Goal: Task Accomplishment & Management: Complete application form

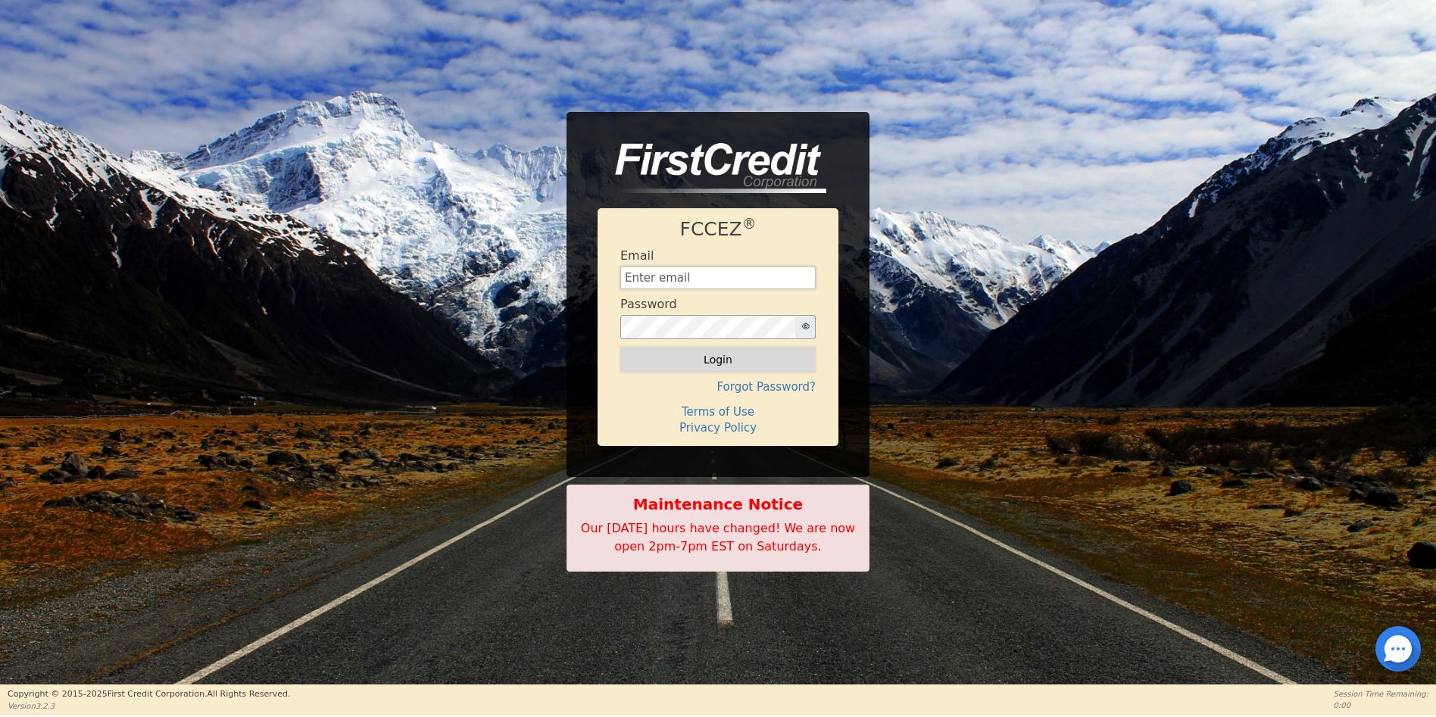
type input "[EMAIL_ADDRESS][DOMAIN_NAME]"
click at [714, 367] on button "Login" at bounding box center [717, 360] width 195 height 26
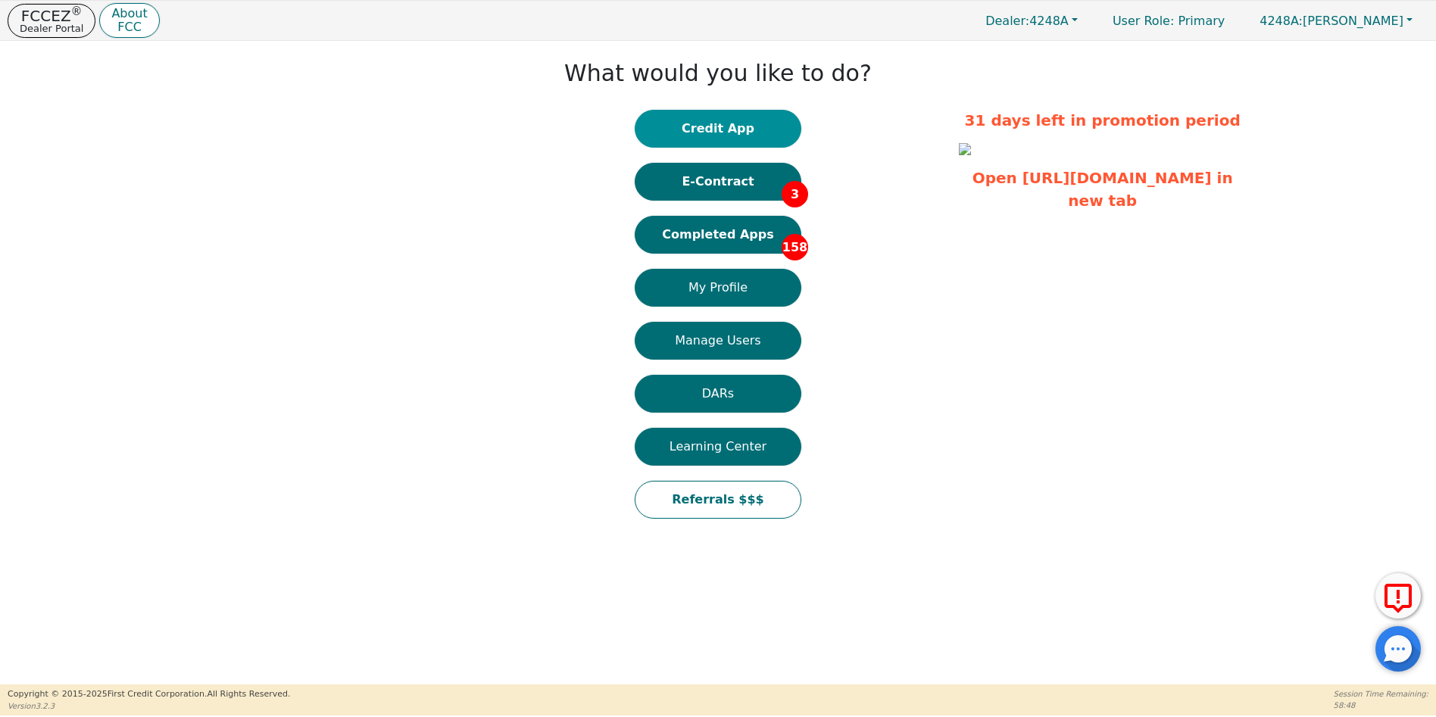
click at [705, 123] on button "Credit App" at bounding box center [718, 129] width 167 height 38
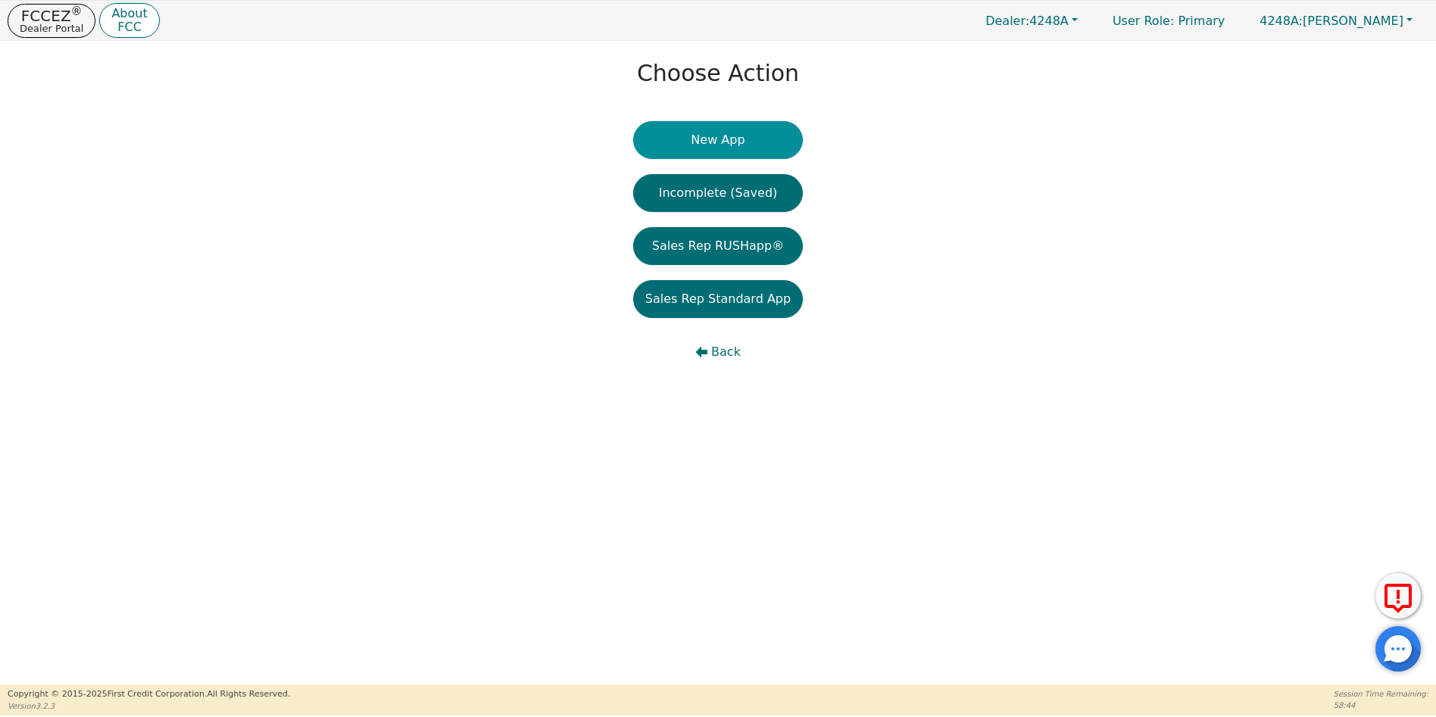
click at [726, 142] on button "New App" at bounding box center [718, 140] width 170 height 38
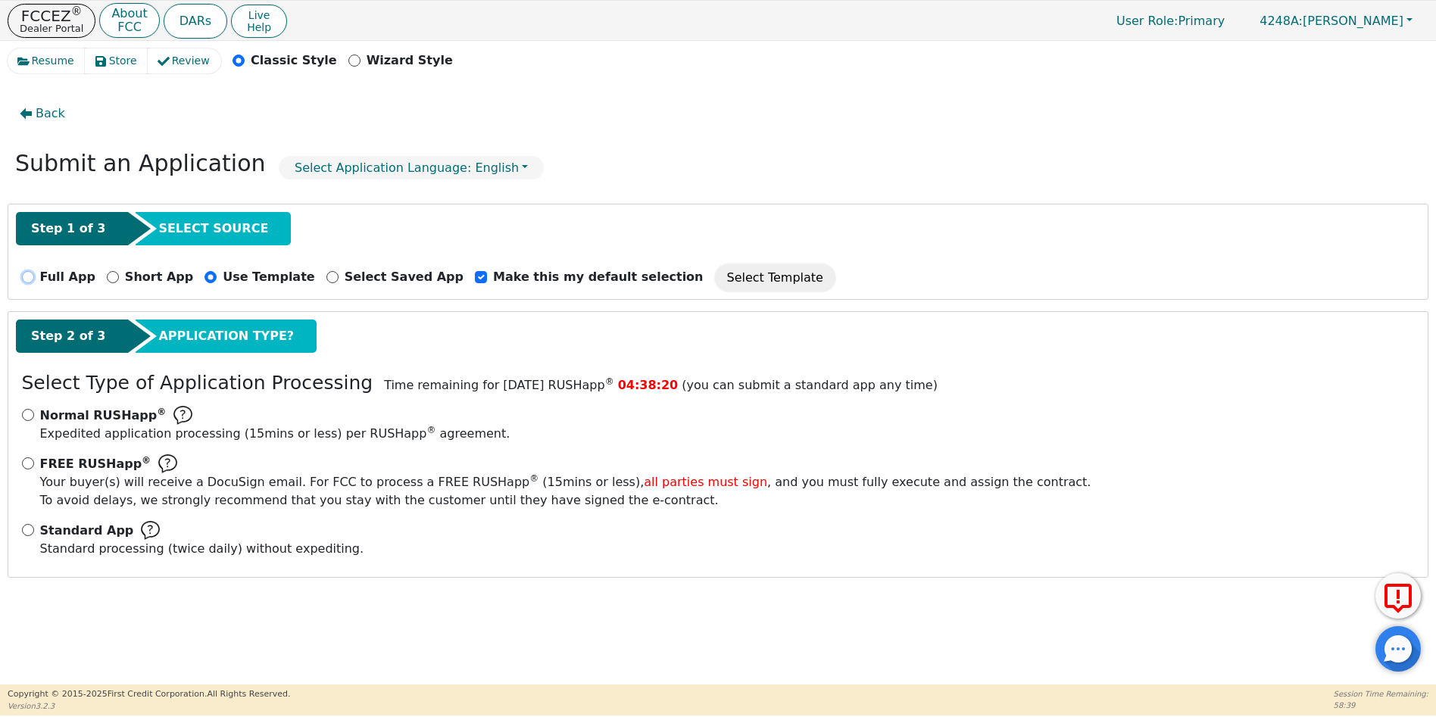
click at [30, 280] on input "Full App" at bounding box center [28, 277] width 12 height 12
radio input "true"
checkbox input "false"
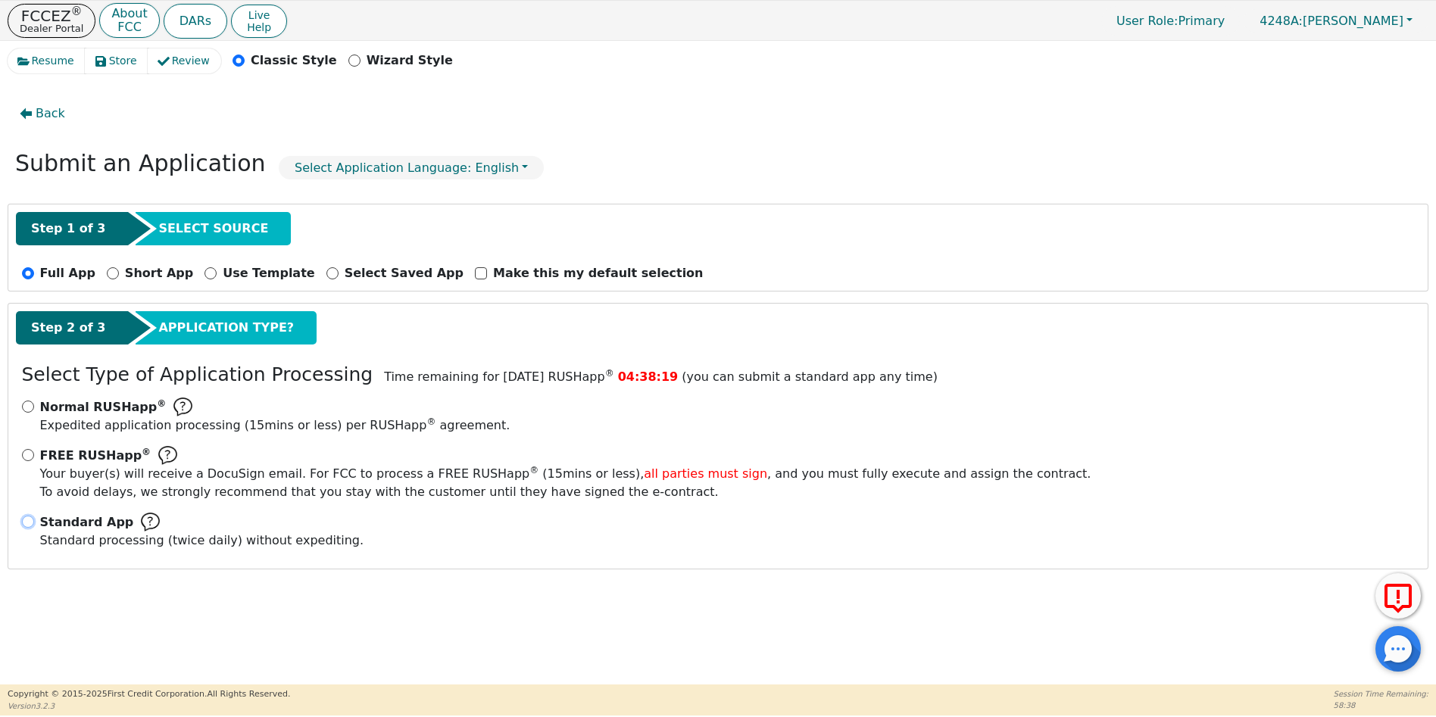
click at [26, 521] on input "Standard App Standard processing (twice daily) without expediting." at bounding box center [28, 522] width 12 height 12
radio input "true"
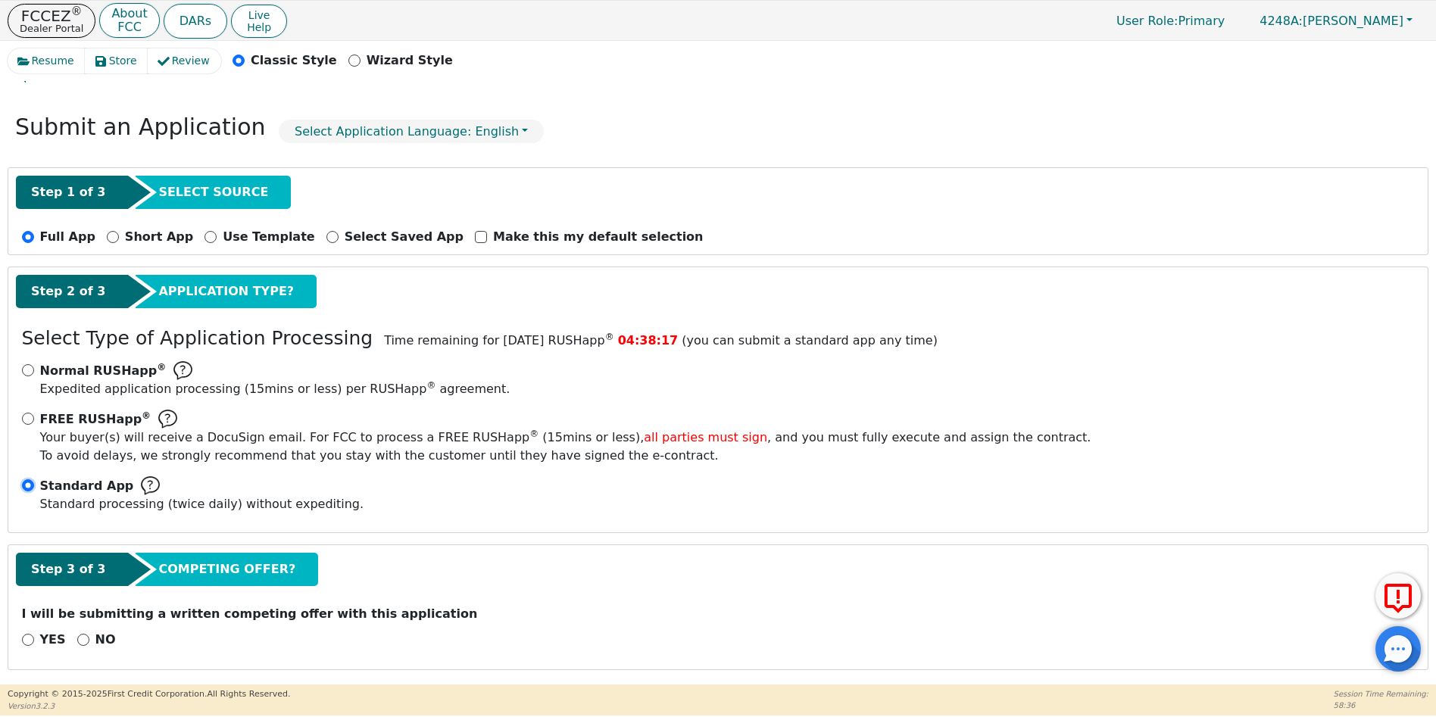
scroll to position [41, 0]
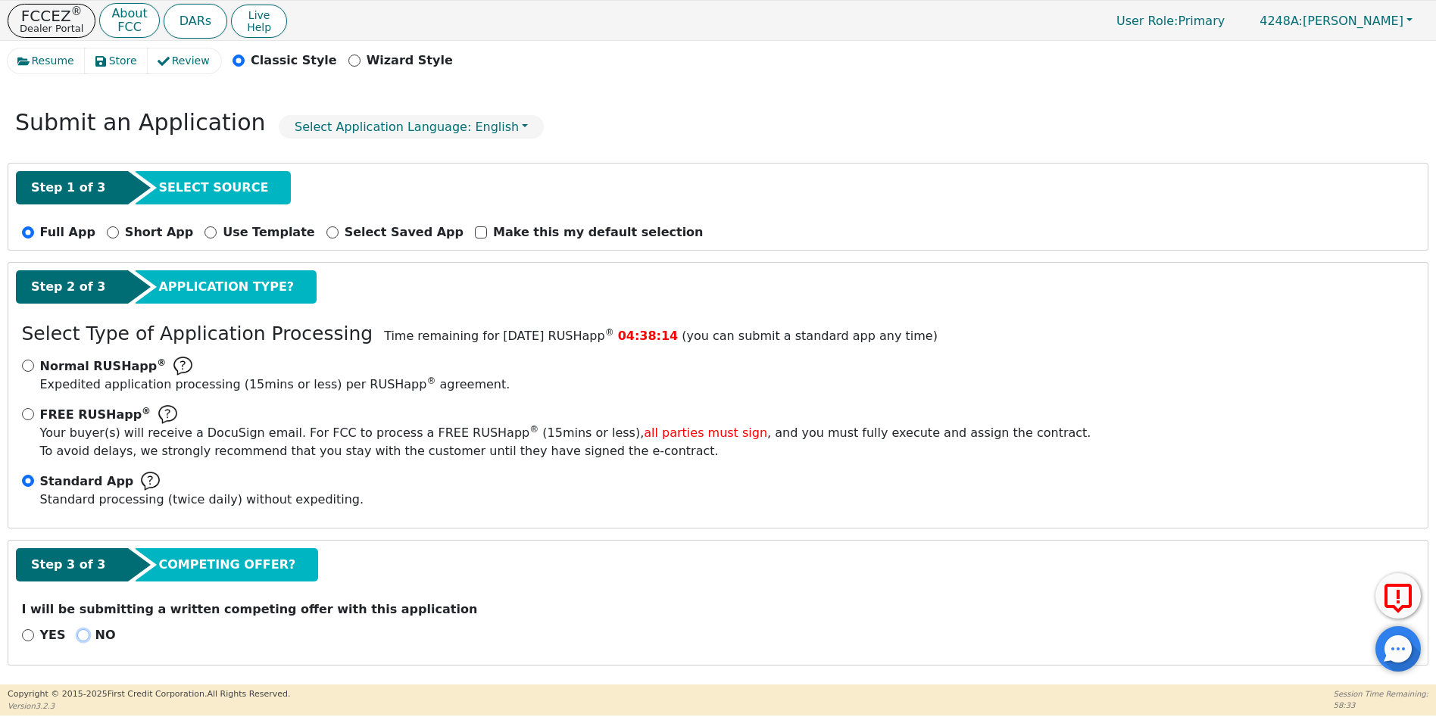
click at [77, 636] on input "NO" at bounding box center [83, 636] width 12 height 12
radio input "true"
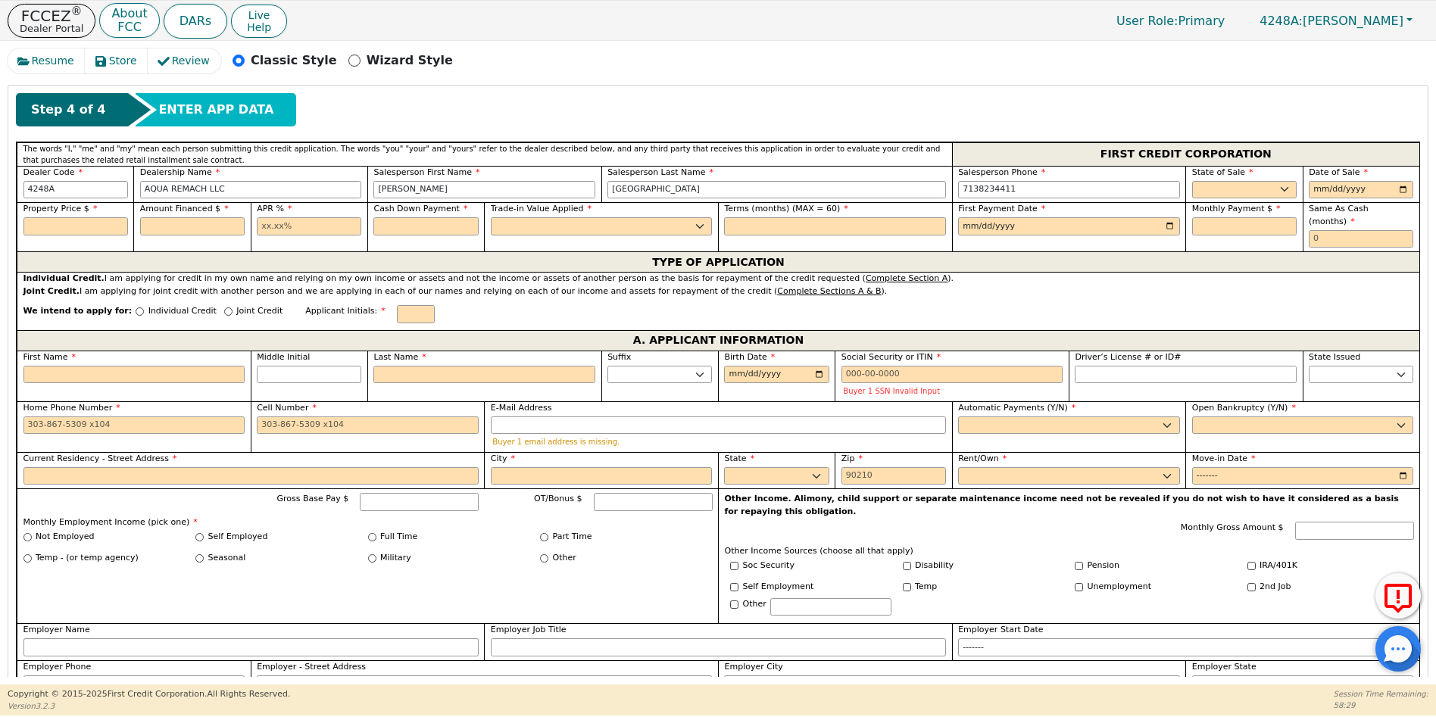
scroll to position [645, 0]
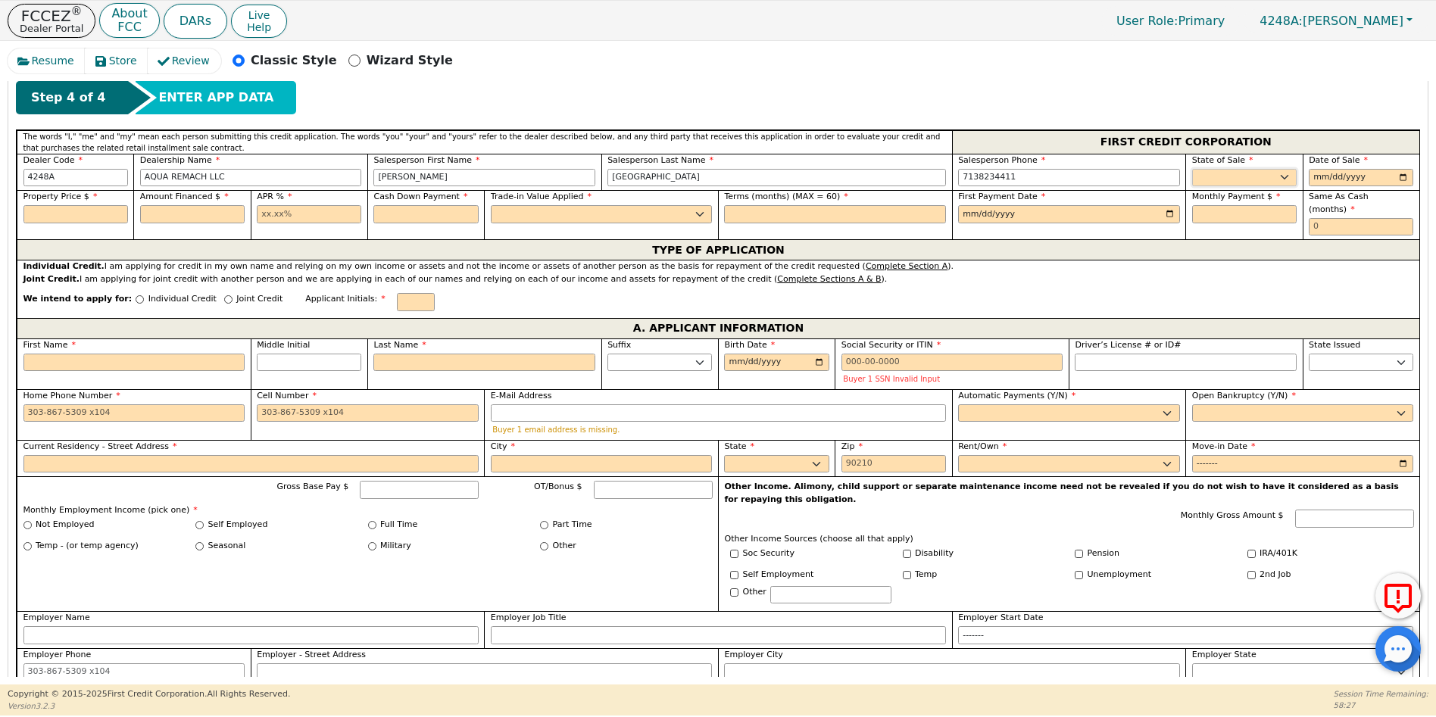
click at [1217, 176] on select "AK AL AR AZ CA CO CT DC DE FL [GEOGRAPHIC_DATA] HI IA ID IL IN KS [GEOGRAPHIC_D…" at bounding box center [1244, 178] width 105 height 18
select select "[GEOGRAPHIC_DATA]"
click at [1192, 169] on select "AK AL AR AZ CA CO CT DC DE FL [GEOGRAPHIC_DATA] HI IA ID IL IN KS [GEOGRAPHIC_D…" at bounding box center [1244, 178] width 105 height 18
click at [1403, 177] on input "date" at bounding box center [1361, 178] width 105 height 18
type input "[DATE]"
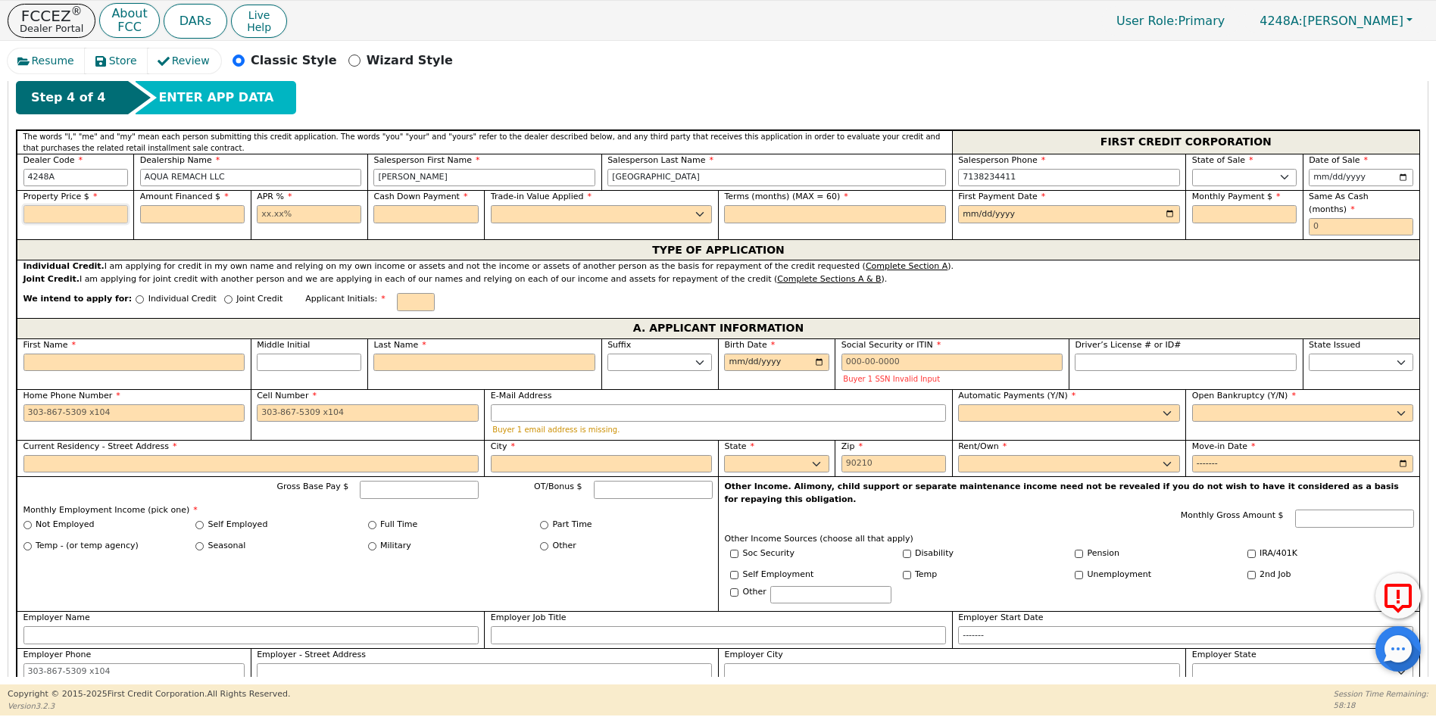
click at [55, 216] on input "text" at bounding box center [75, 214] width 105 height 18
type input "8700.00"
click at [186, 214] on input "text" at bounding box center [192, 214] width 105 height 18
type input "8700.00"
click at [264, 213] on input "text" at bounding box center [309, 214] width 105 height 18
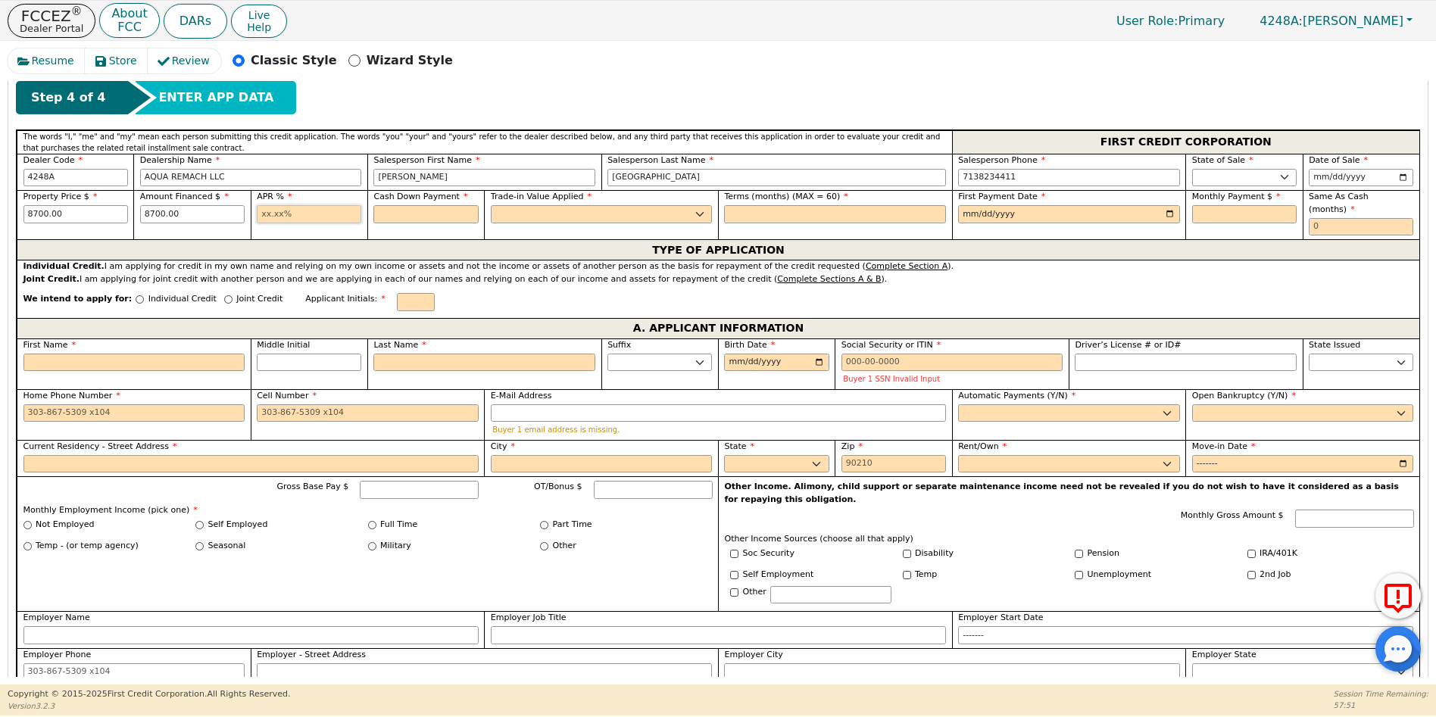
type input "17.99"
click at [407, 211] on input "text" at bounding box center [425, 214] width 105 height 18
type input "0.00"
click at [530, 213] on select "Yes No" at bounding box center [602, 214] width 222 height 18
select select "n"
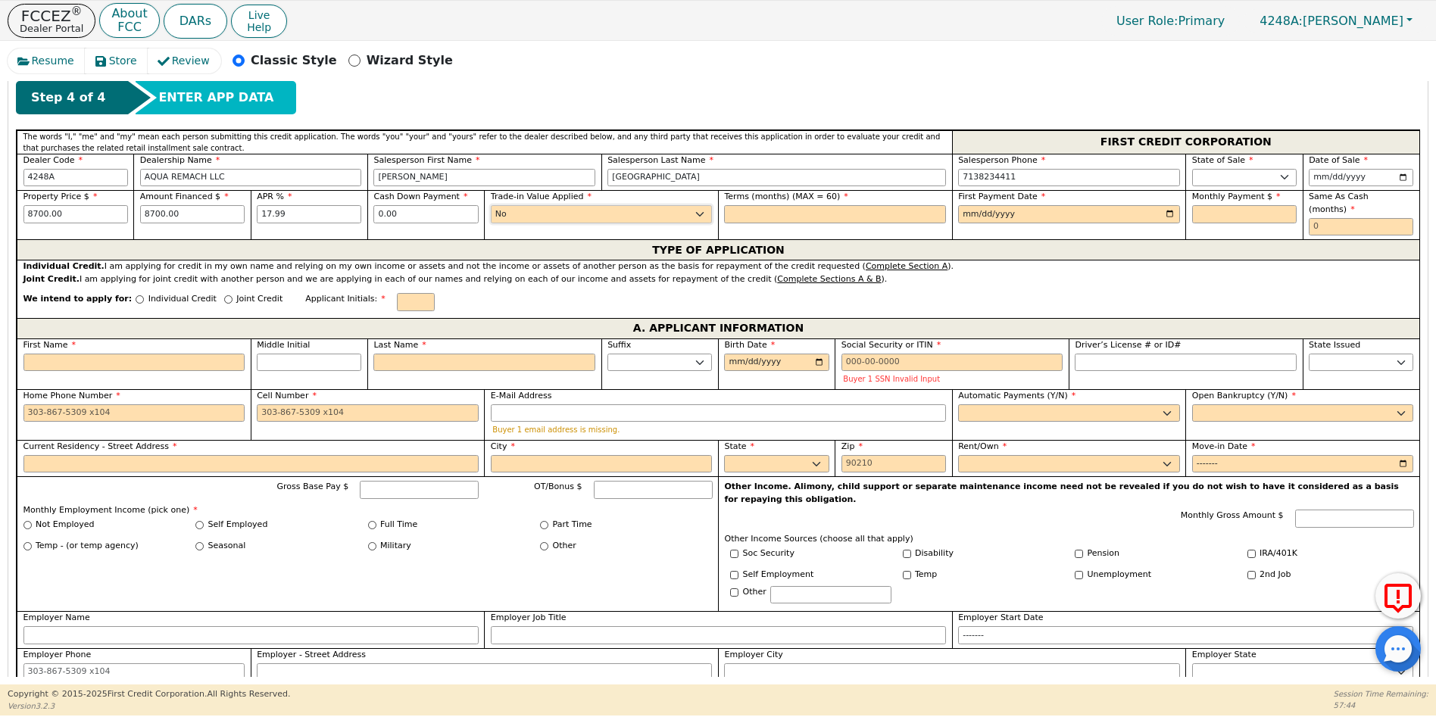
click at [491, 205] on select "Yes No" at bounding box center [602, 214] width 222 height 18
click at [764, 217] on input "text" at bounding box center [835, 214] width 222 height 18
type input "60"
click at [1163, 209] on input "date" at bounding box center [1069, 214] width 222 height 18
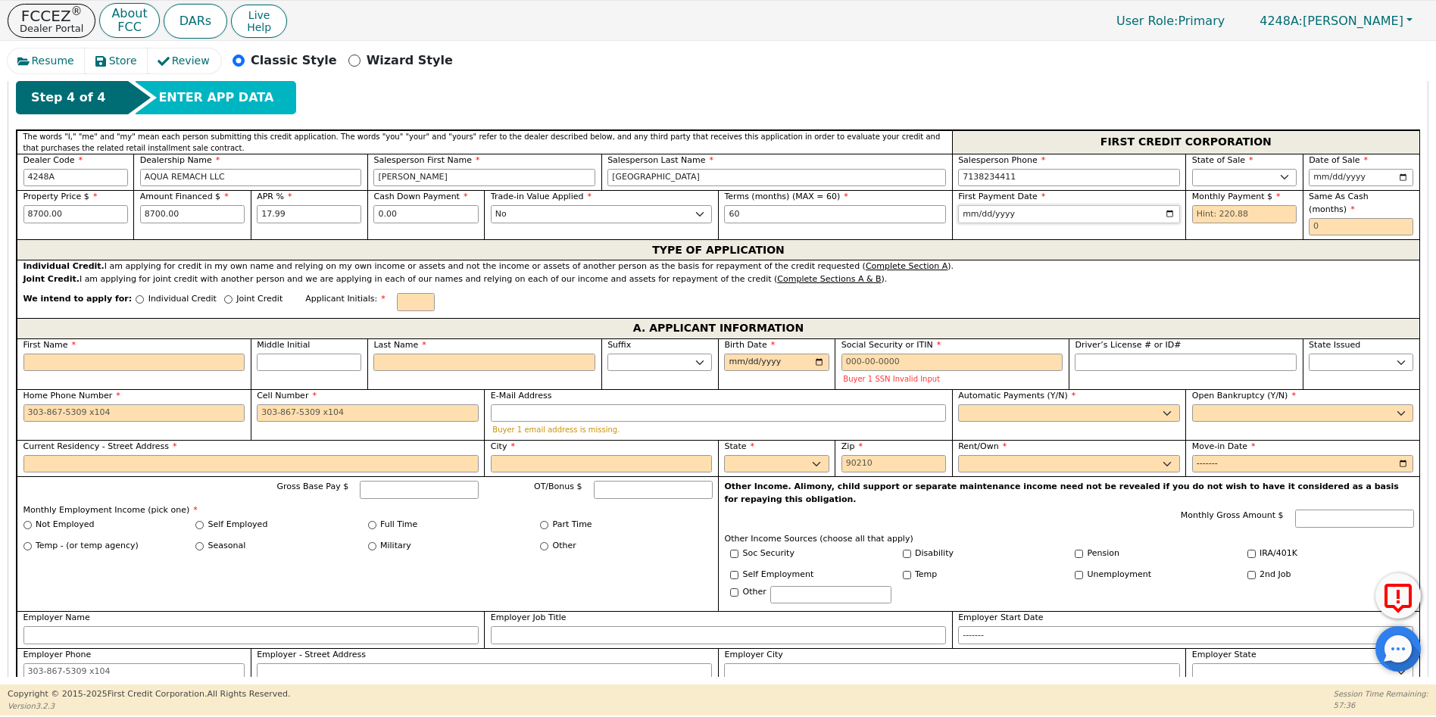
type input "[DATE]"
click at [1194, 214] on input "text" at bounding box center [1244, 214] width 105 height 18
type input "220.88"
click at [1319, 218] on input "text" at bounding box center [1361, 227] width 105 height 18
type input "0"
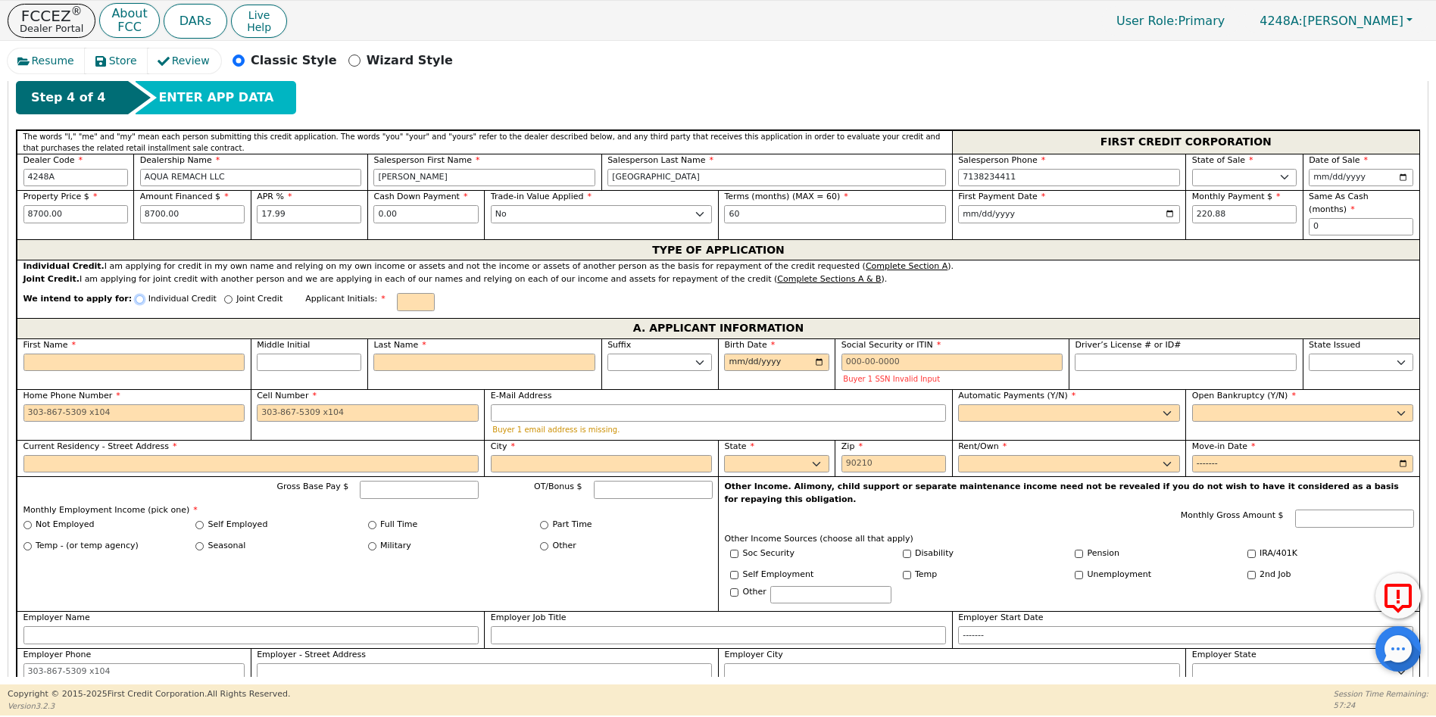
click at [136, 295] on input "Individual Credit" at bounding box center [140, 299] width 8 height 8
radio input "true"
drag, startPoint x: 55, startPoint y: 348, endPoint x: 52, endPoint y: 365, distance: 17.7
click at [52, 365] on div "First Name" at bounding box center [134, 364] width 234 height 51
type input "I"
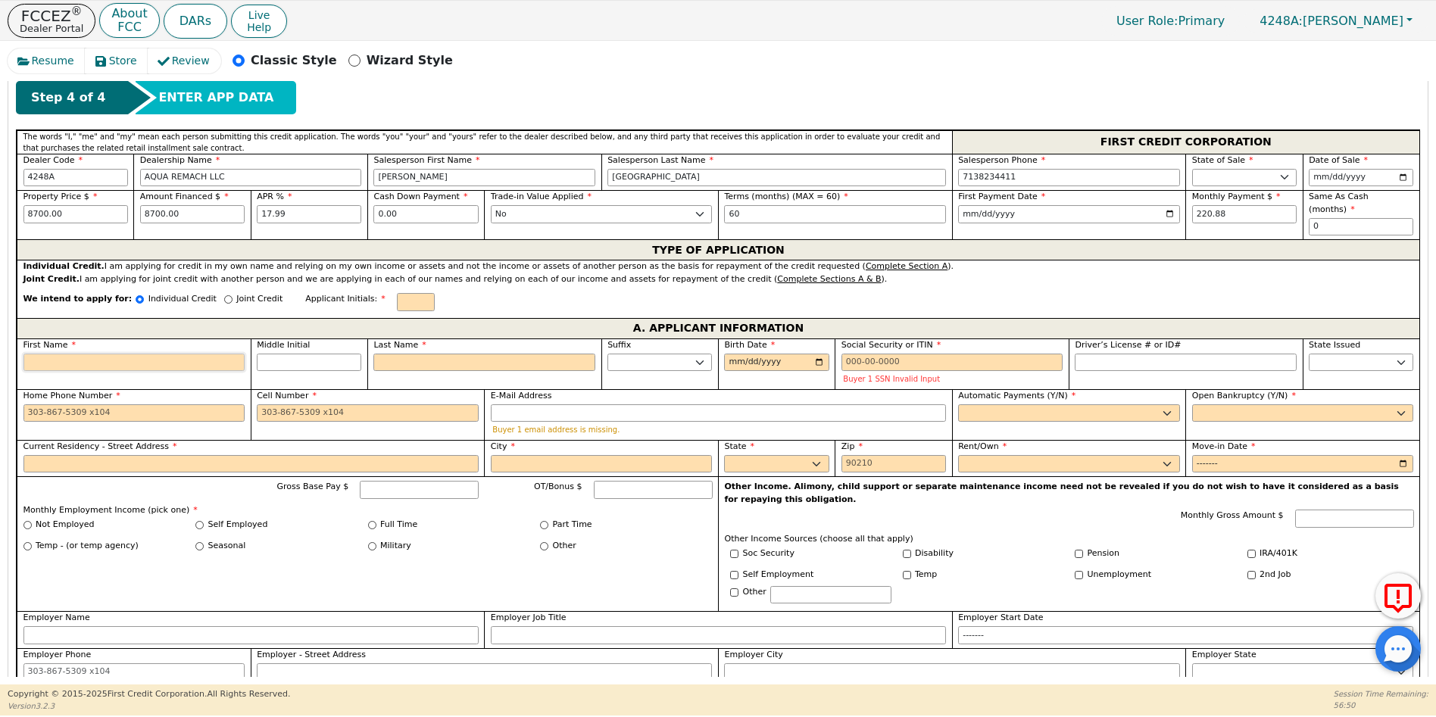
type input "I"
type input "IN"
type input "INE"
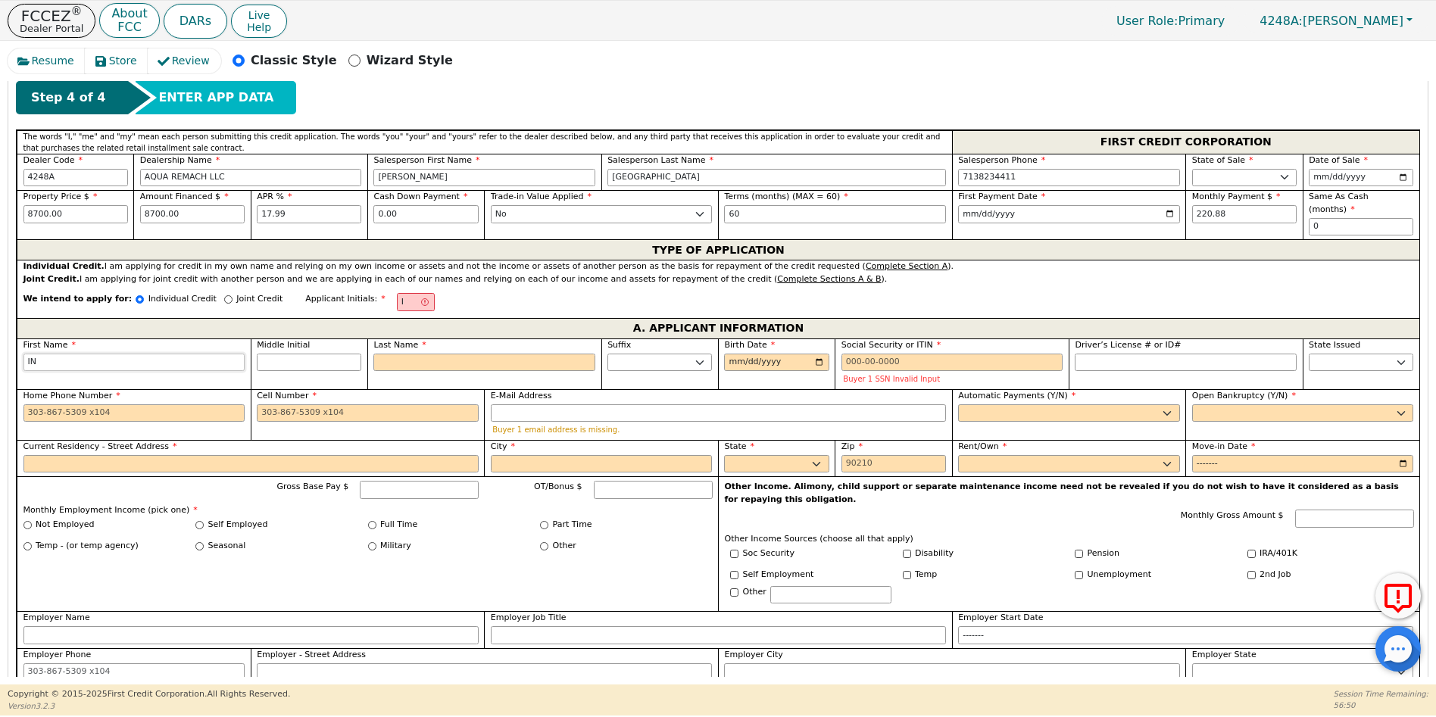
type input "INE"
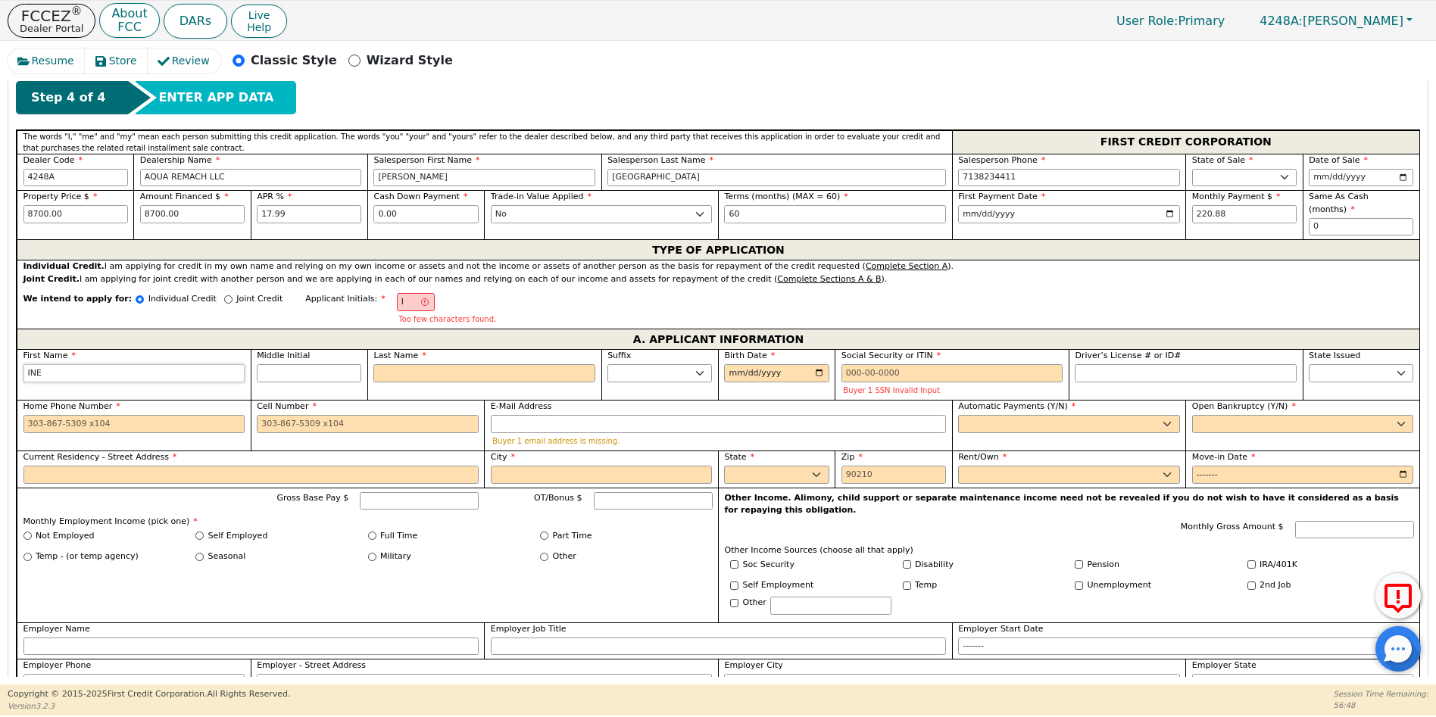
type input "[PERSON_NAME]"
click at [402, 365] on input "Last Name" at bounding box center [484, 373] width 222 height 18
type input "IG"
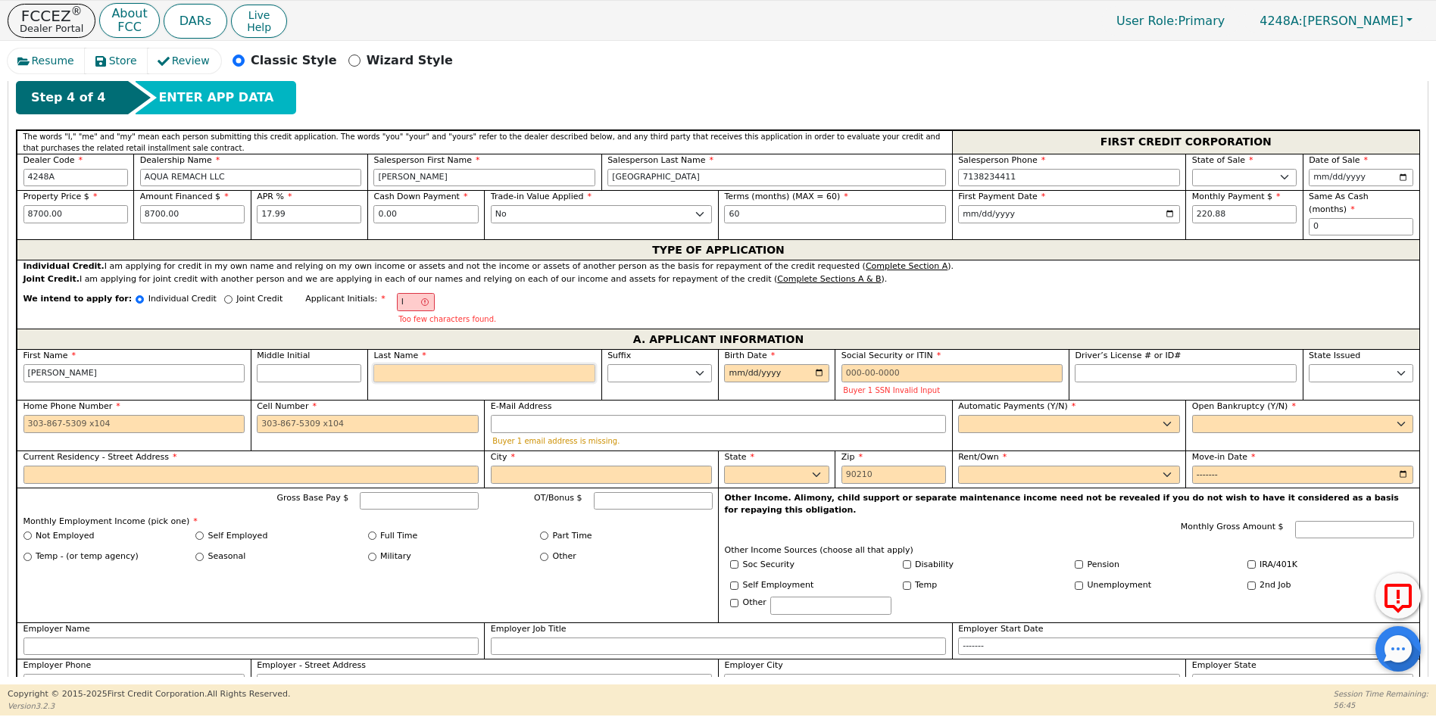
type input "G"
type input "[PERSON_NAME] G"
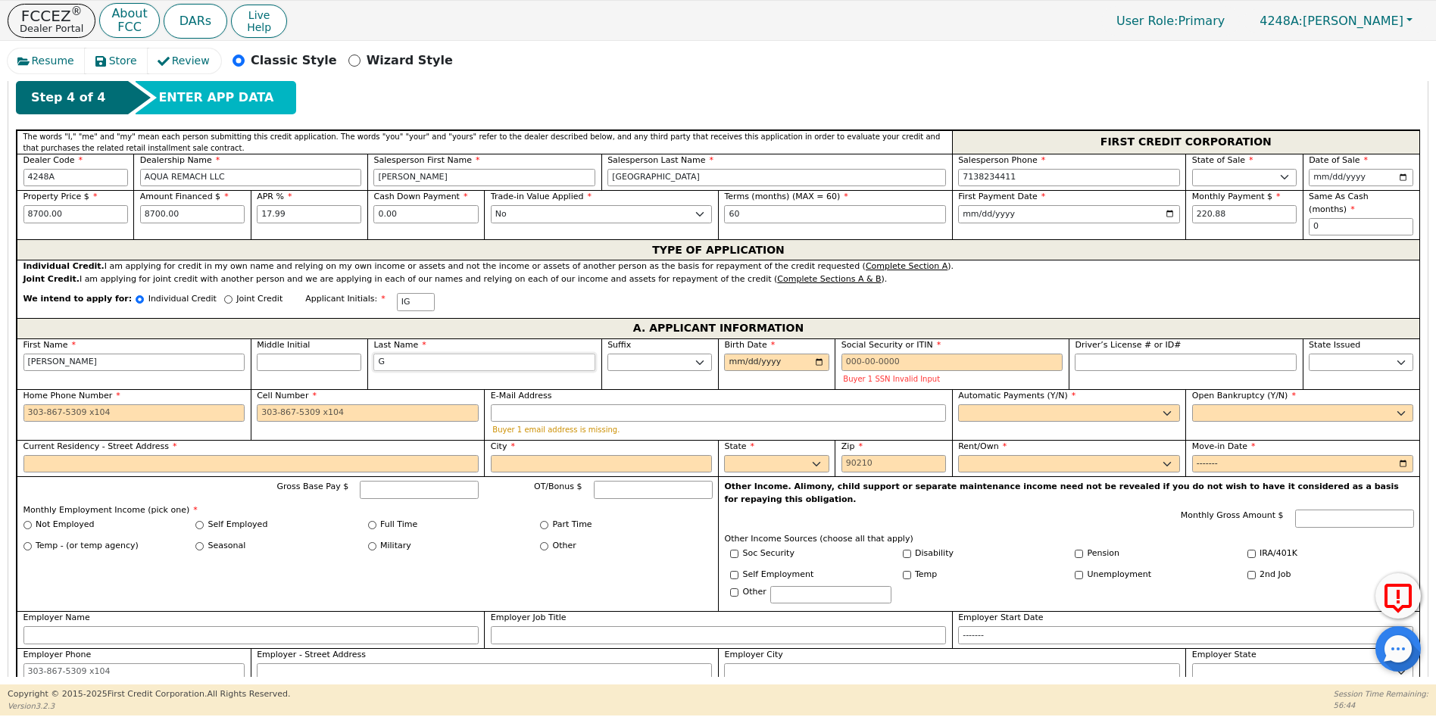
type input "GA"
type input "[PERSON_NAME] GA"
type input "GAR"
type input "[PERSON_NAME] GAR"
type input "GARC"
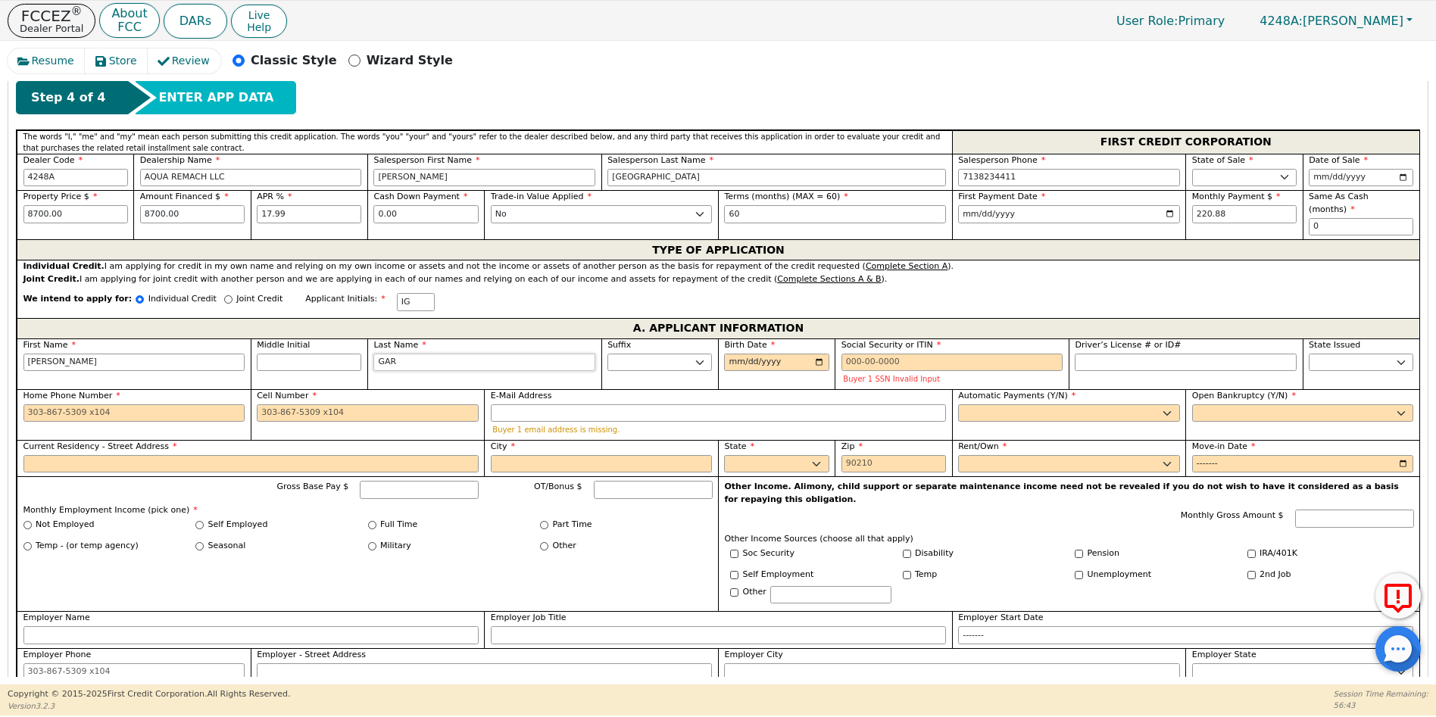
type input "[PERSON_NAME] GARC"
type input "GARCI"
type input "[PERSON_NAME]"
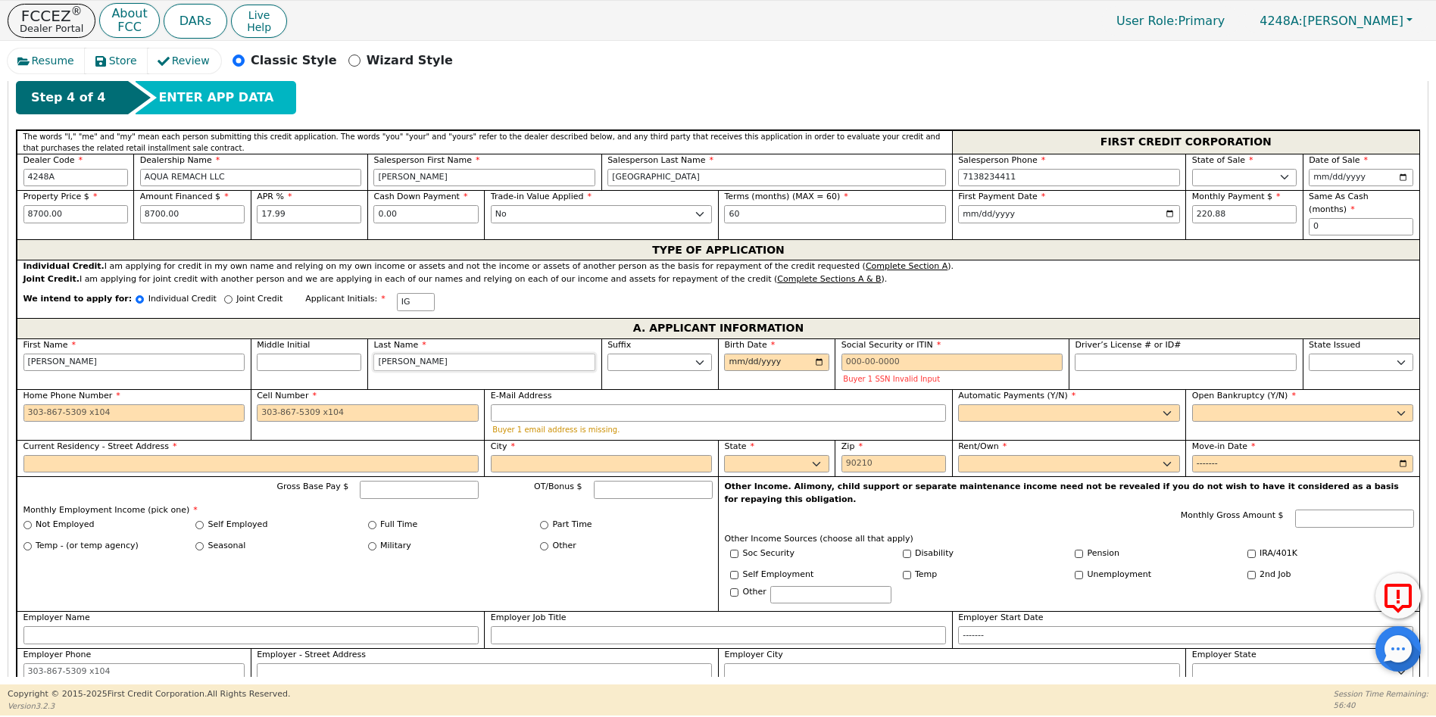
type input "[PERSON_NAME]"
click at [725, 354] on input "Birth Date" at bounding box center [776, 363] width 105 height 18
type input "[DATE]"
click at [842, 354] on input "Social Security or ITIN" at bounding box center [953, 363] width 222 height 18
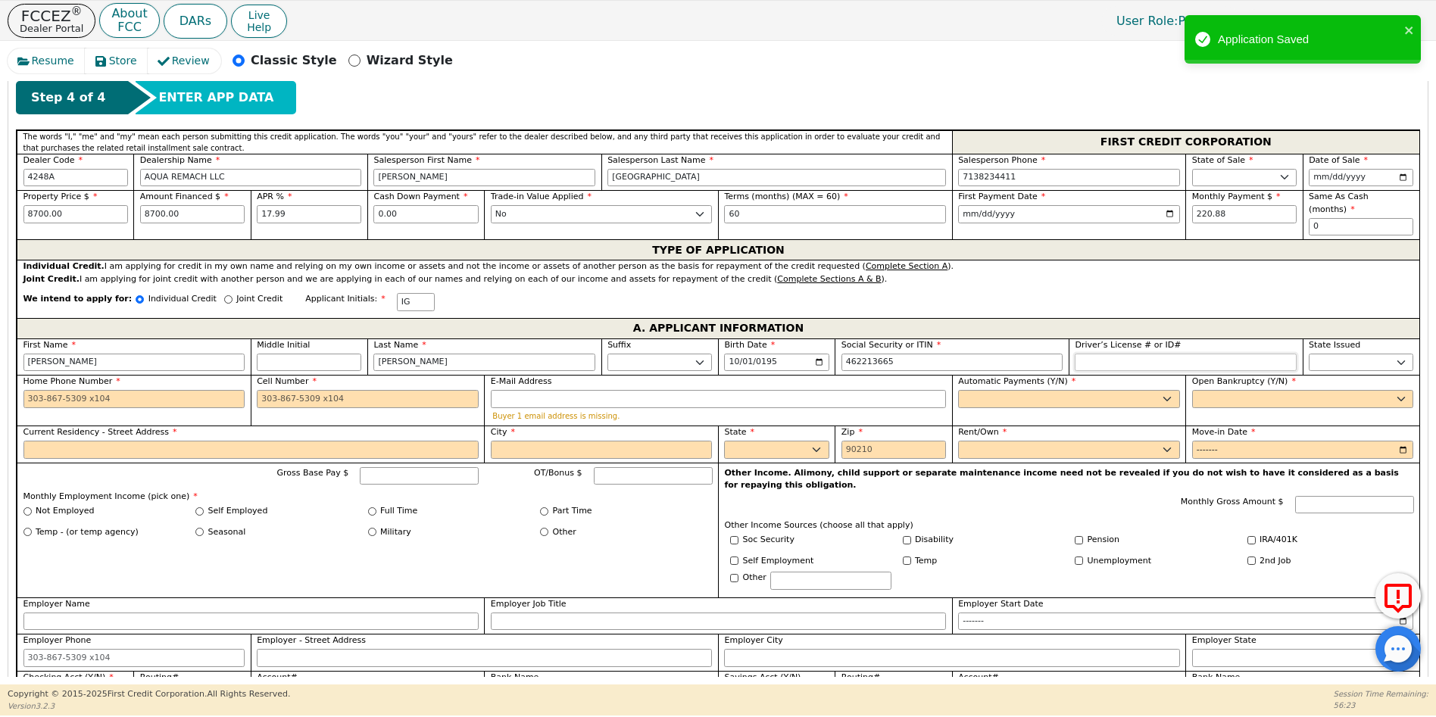
type input "***-**-3665"
click at [1084, 354] on input "Driver’s License # or ID#" at bounding box center [1186, 363] width 222 height 18
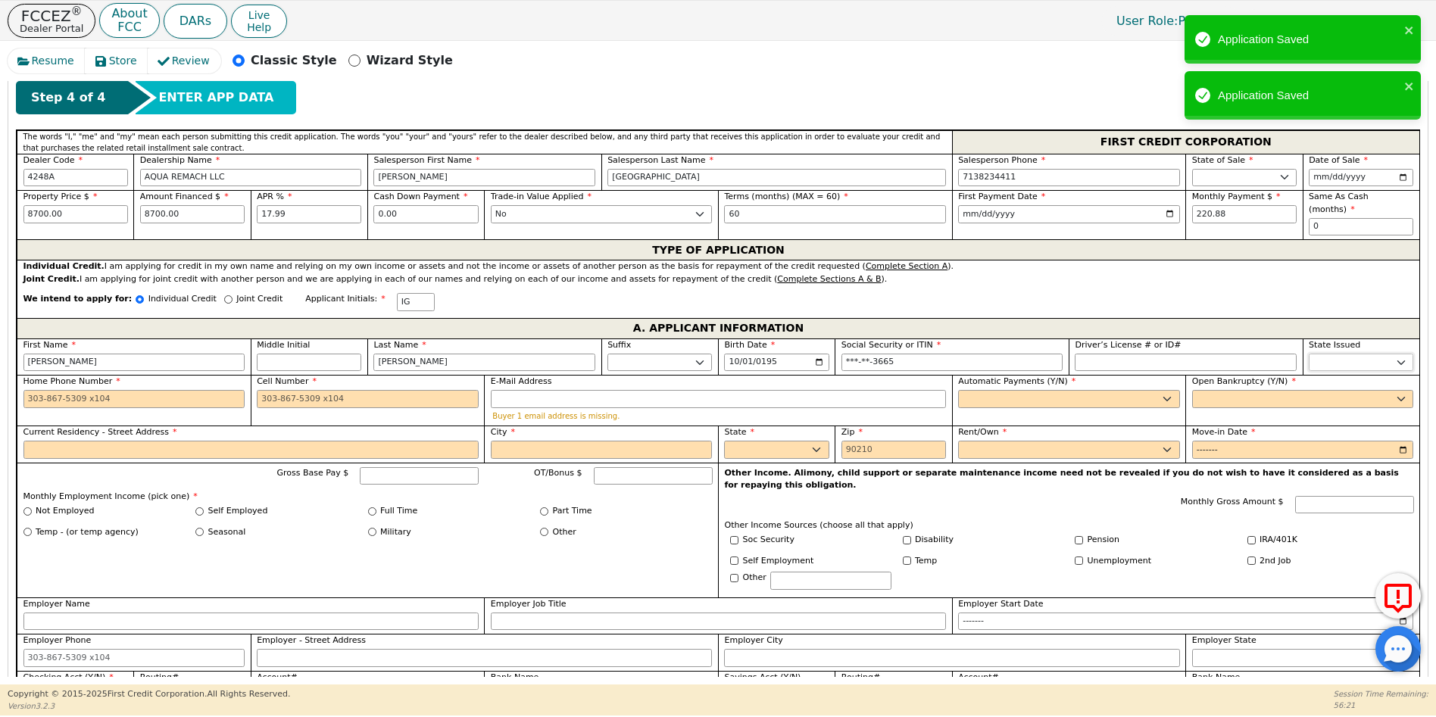
click at [1319, 354] on select "AK AL AR AZ CA CO CT DC DE FL [GEOGRAPHIC_DATA] HI IA ID IL IN KS [GEOGRAPHIC_D…" at bounding box center [1361, 363] width 105 height 18
select select "[GEOGRAPHIC_DATA]"
click at [1319, 354] on select "AK AL AR AZ CA CO CT DC DE FL [GEOGRAPHIC_DATA] HI IA ID IL IN KS [GEOGRAPHIC_D…" at bounding box center [1361, 363] width 105 height 18
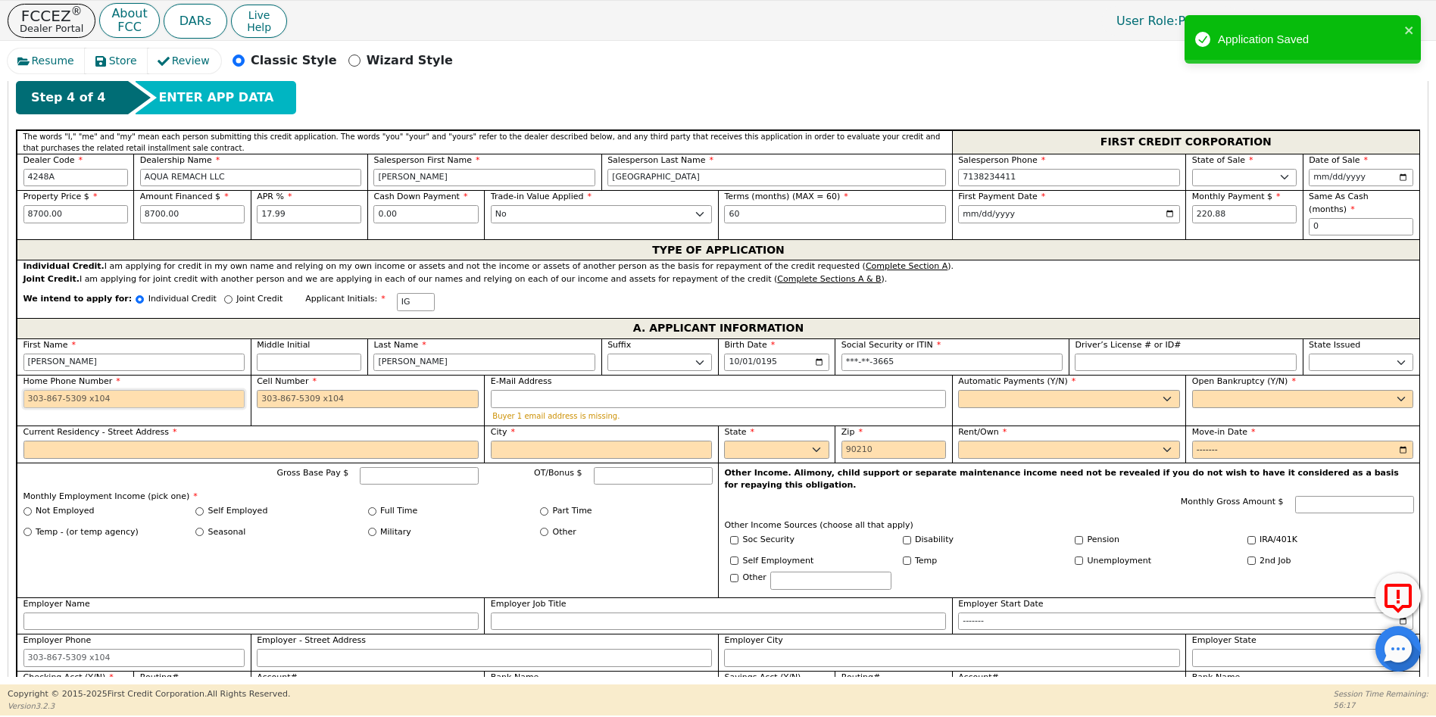
click at [35, 390] on input "Home Phone Number" at bounding box center [134, 399] width 222 height 18
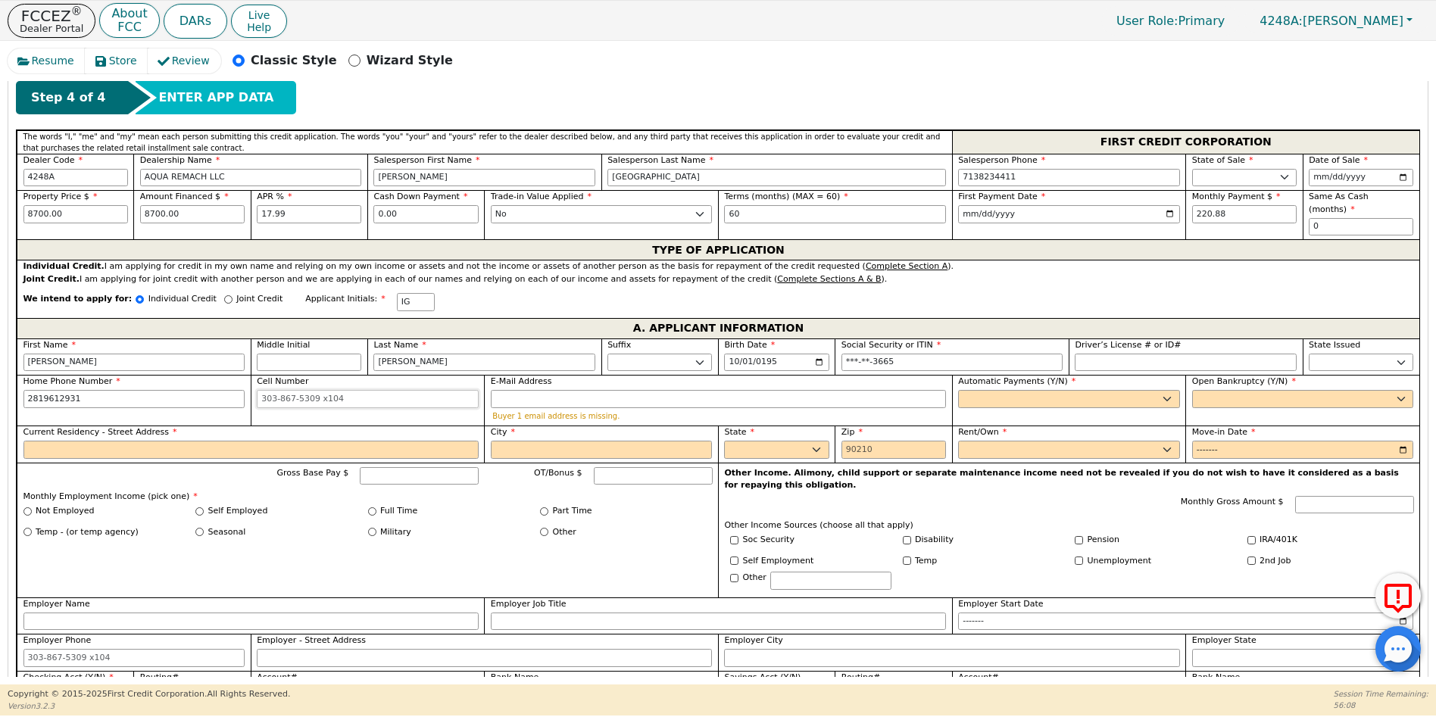
type input "[PHONE_NUMBER]"
click at [270, 390] on input "Cell Number" at bounding box center [368, 399] width 222 height 18
type input "[PHONE_NUMBER]"
click at [533, 390] on input "E-Mail Address" at bounding box center [718, 399] width 455 height 18
click at [1042, 392] on select "Yes No" at bounding box center [1069, 399] width 222 height 18
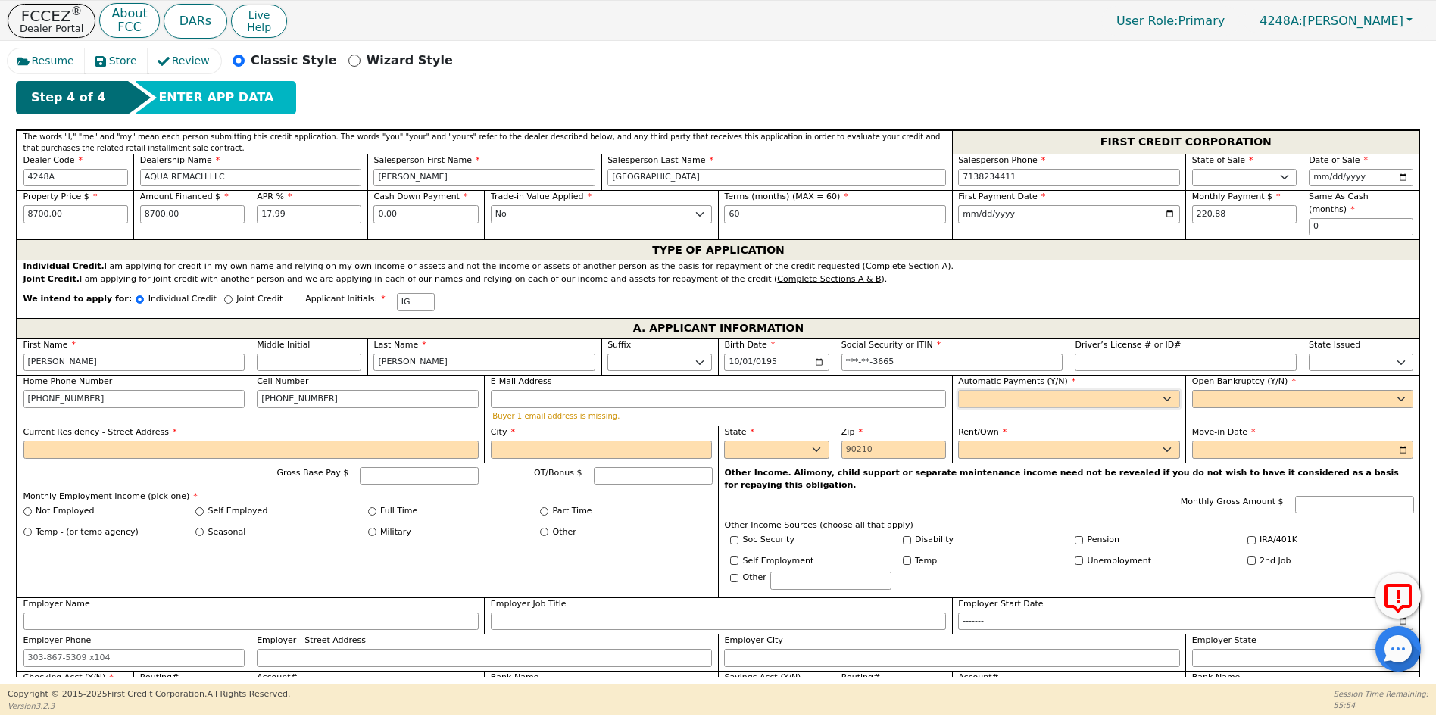
select select "y"
click at [958, 390] on select "Yes No" at bounding box center [1069, 399] width 222 height 18
type input "[PERSON_NAME]"
click at [1210, 390] on select "Yes No" at bounding box center [1303, 399] width 222 height 18
select select "n"
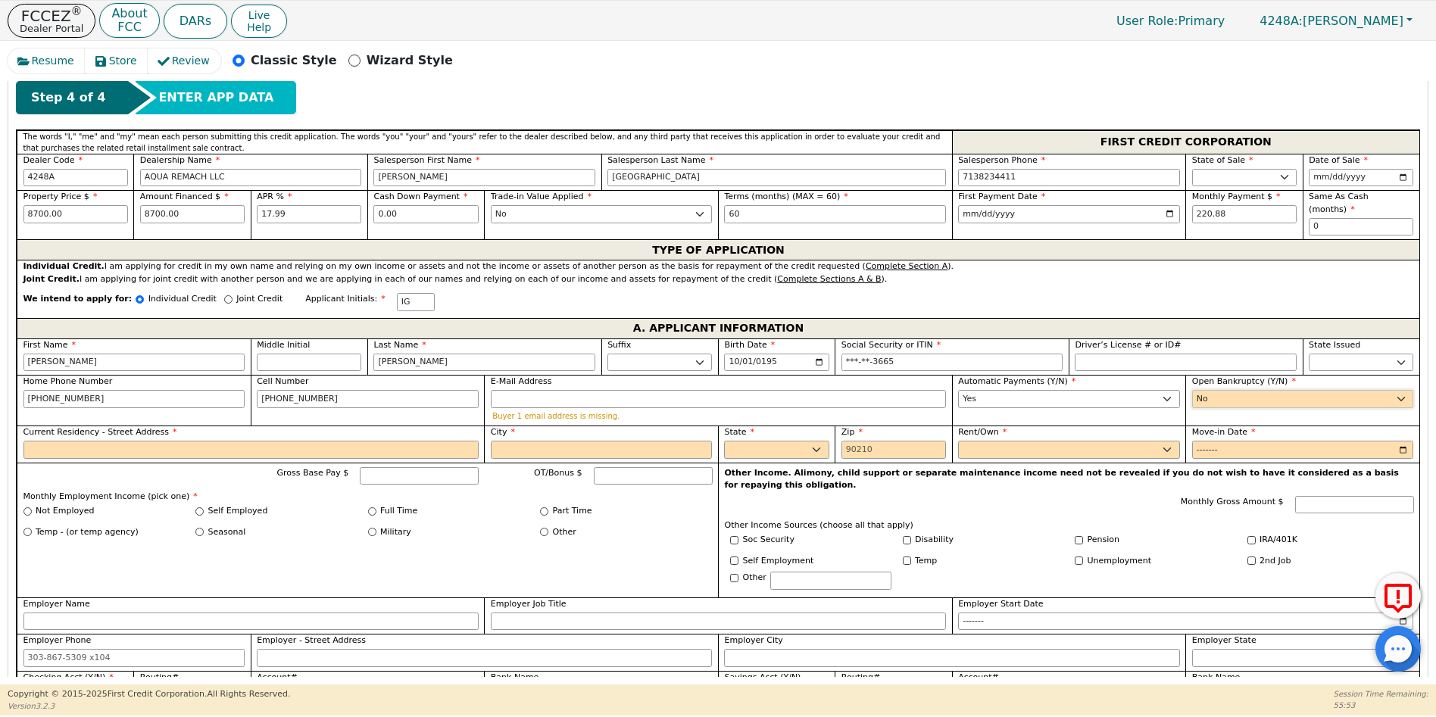
click at [1192, 390] on select "Yes No" at bounding box center [1303, 399] width 222 height 18
click at [36, 441] on input "Current Residency - Street Address" at bounding box center [250, 450] width 455 height 18
type input "5"
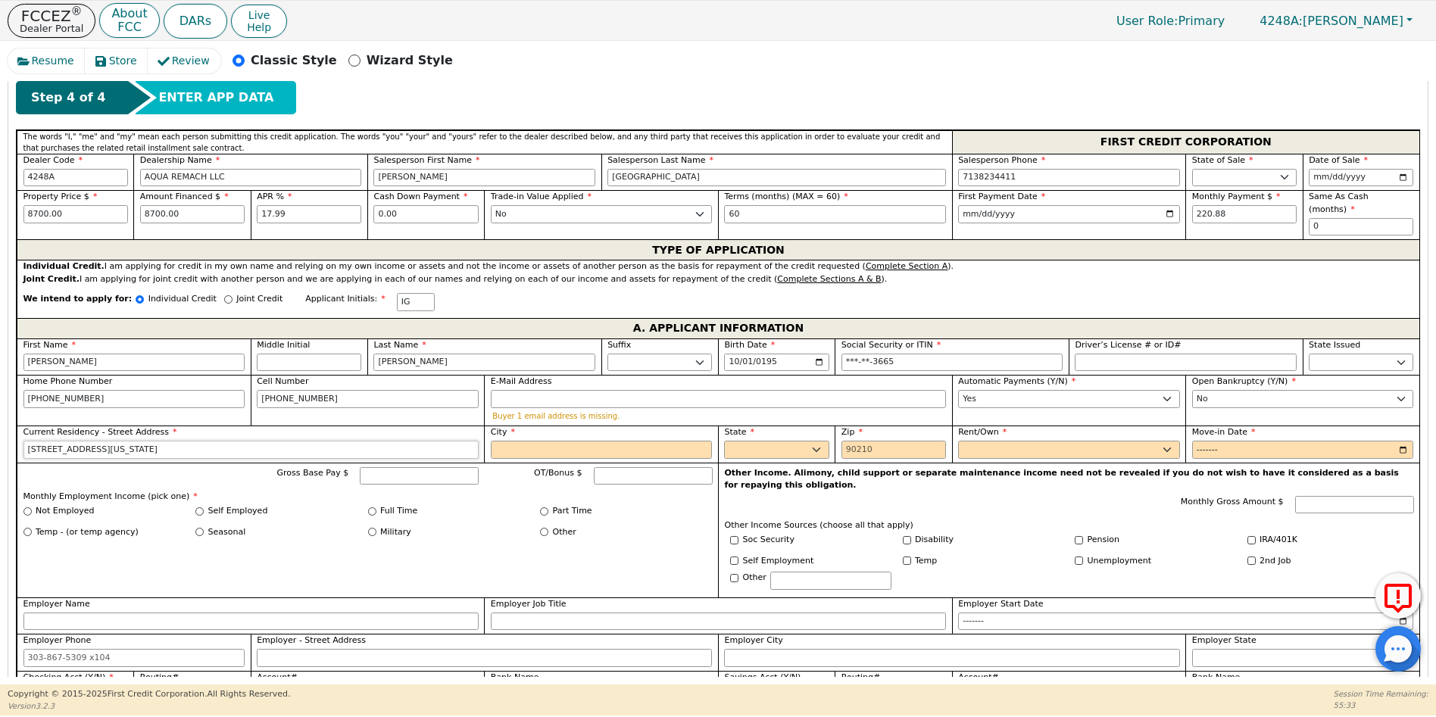
type input "[STREET_ADDRESS][US_STATE]"
click at [529, 441] on input "City" at bounding box center [602, 450] width 222 height 18
type input "ROSEMBERT"
click at [751, 441] on select "AK AL AR AZ CA CO CT DC DE FL [GEOGRAPHIC_DATA] HI IA ID IL IN KS [GEOGRAPHIC_D…" at bounding box center [776, 450] width 105 height 18
select select "[GEOGRAPHIC_DATA]"
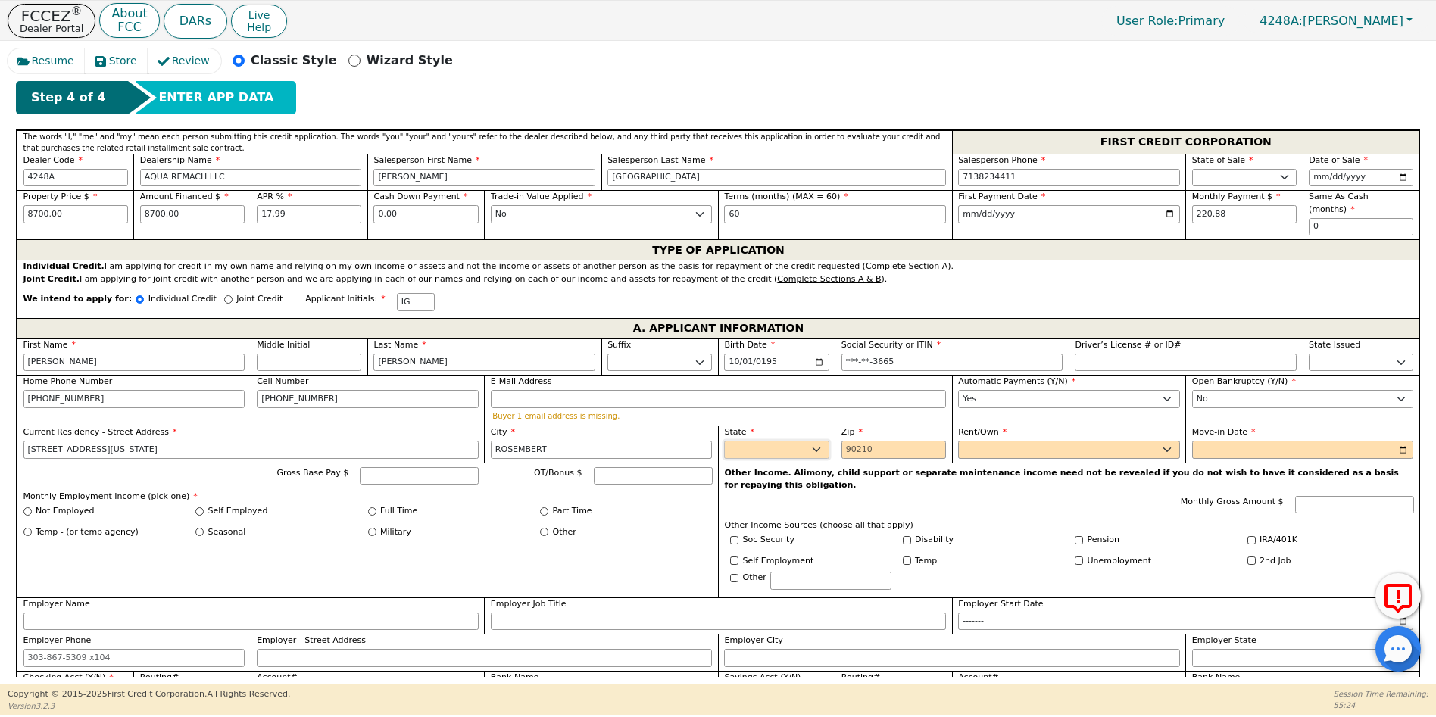
click at [751, 441] on select "AK AL AR AZ CA CO CT DC DE FL [GEOGRAPHIC_DATA] HI IA ID IL IN KS [GEOGRAPHIC_D…" at bounding box center [776, 450] width 105 height 18
click at [850, 441] on input "Zip" at bounding box center [894, 450] width 105 height 18
type input "77471"
click at [970, 441] on select "Rent Own" at bounding box center [1069, 450] width 222 height 18
select select "Own"
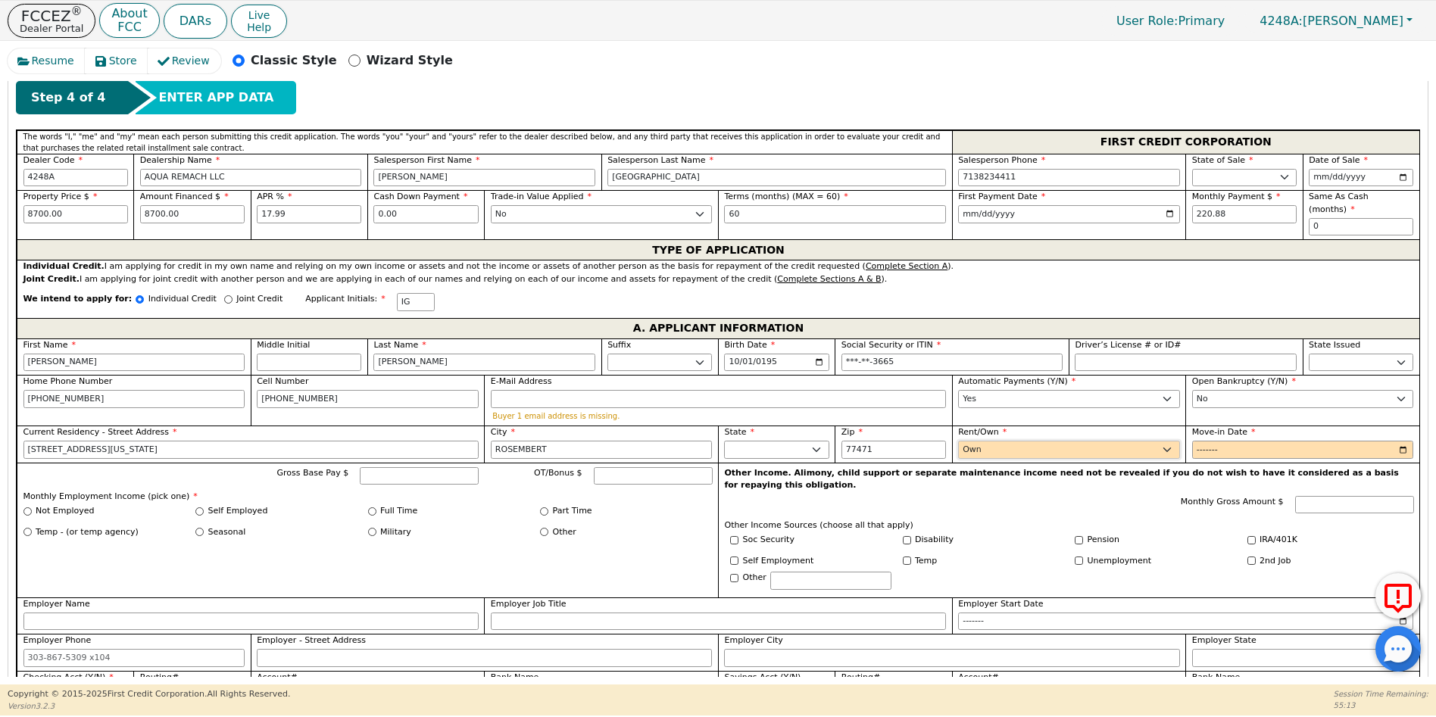
click at [958, 441] on select "Rent Own" at bounding box center [1069, 450] width 222 height 18
click at [1205, 441] on input "Move-in Date" at bounding box center [1303, 450] width 222 height 18
click at [1230, 441] on input "Move-in Date" at bounding box center [1303, 450] width 222 height 18
type input "2019-01"
click at [405, 467] on input "Gross Base Pay $" at bounding box center [419, 476] width 119 height 18
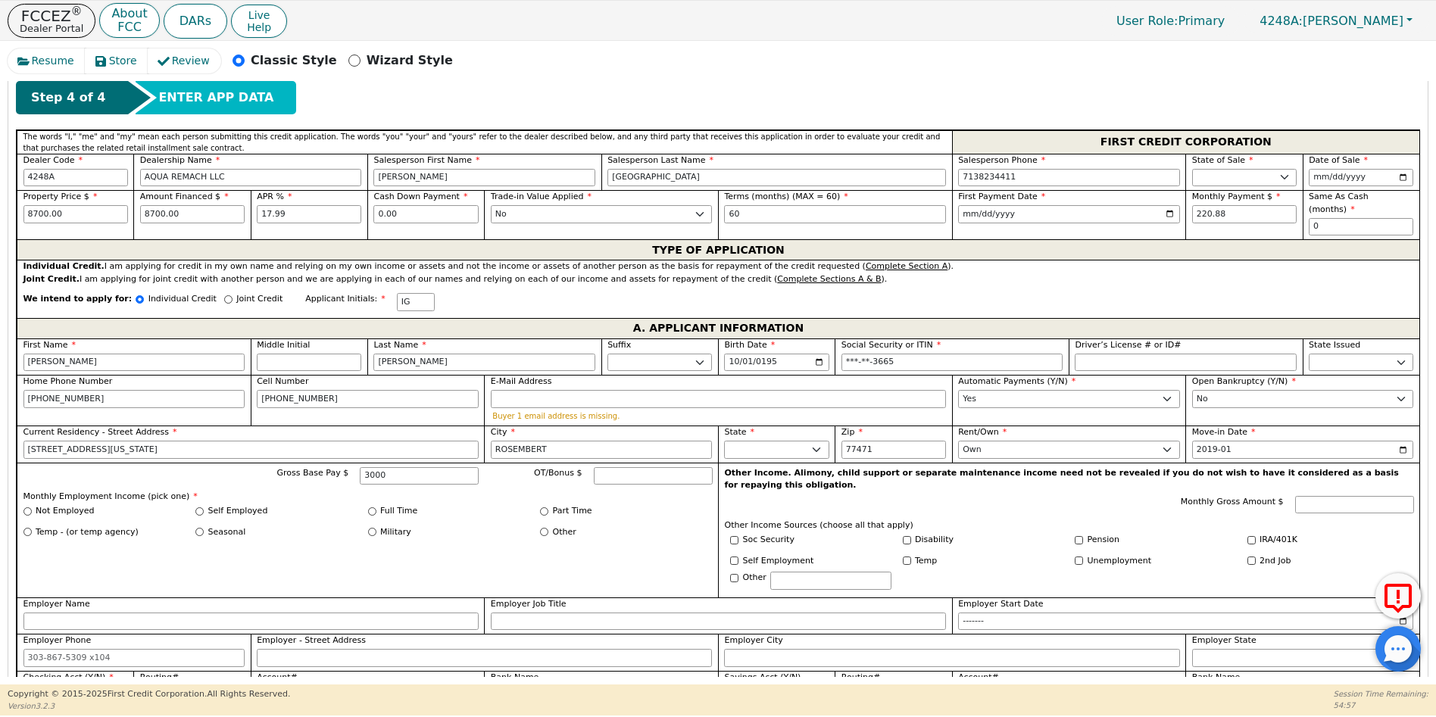
type input "3000.00"
click at [605, 553] on div "Gross Base Pay $ 3000.00 OT/Bonus $ Monthly Employment Income (pick one) * Not …" at bounding box center [367, 530] width 701 height 135
click at [368, 508] on input "Full Time" at bounding box center [372, 512] width 8 height 8
radio input "true"
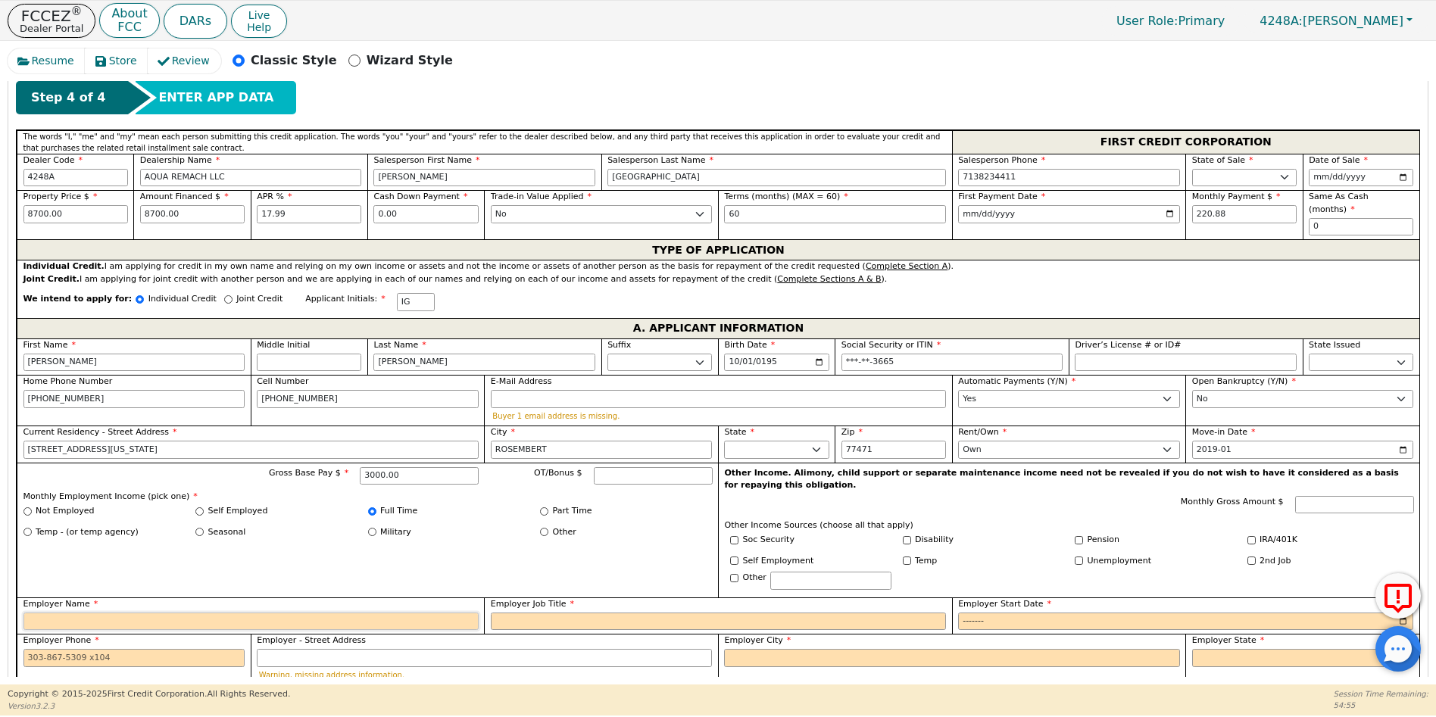
click at [33, 613] on input "Employer Name" at bounding box center [250, 622] width 455 height 18
click at [487, 505] on div "Full Time" at bounding box center [454, 511] width 173 height 13
click at [27, 508] on input "Not Employed" at bounding box center [27, 512] width 8 height 8
radio input "true"
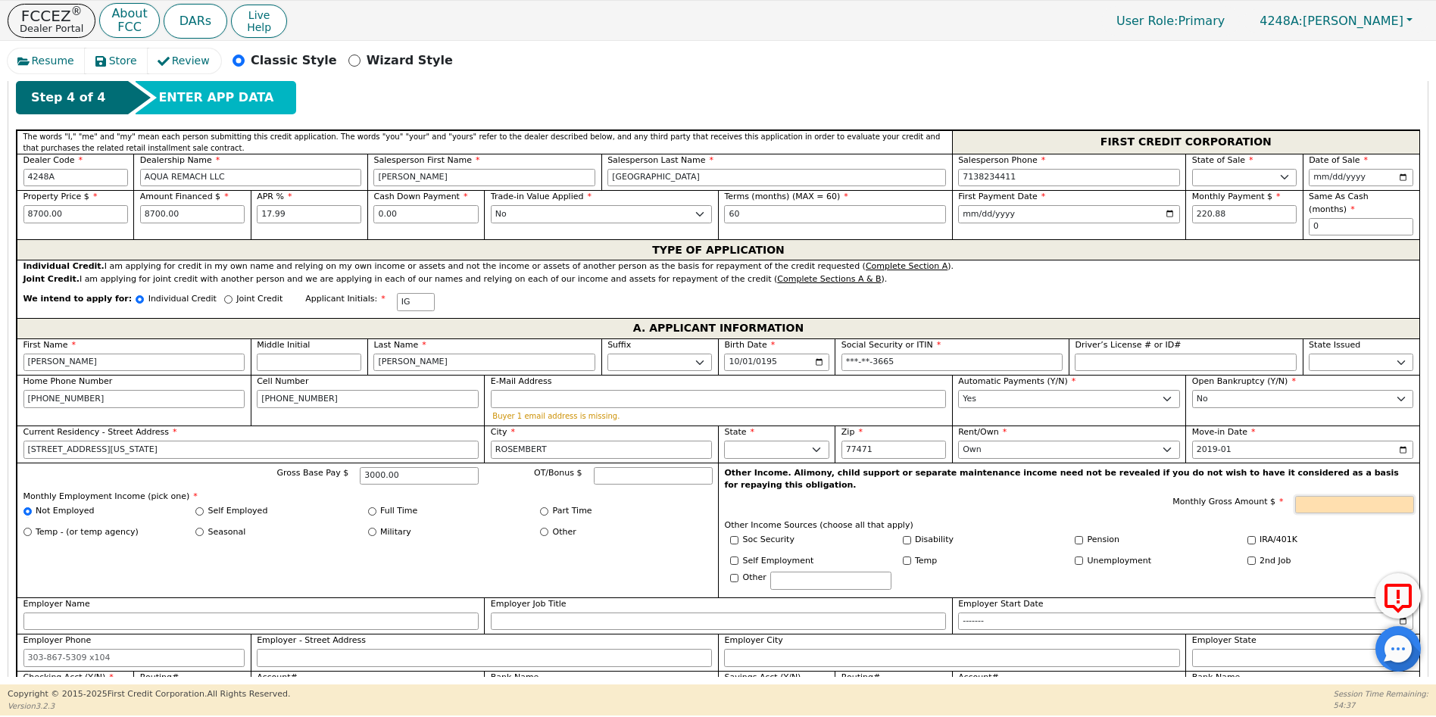
click at [1321, 496] on input "Monthly Gross Amount $" at bounding box center [1354, 505] width 119 height 18
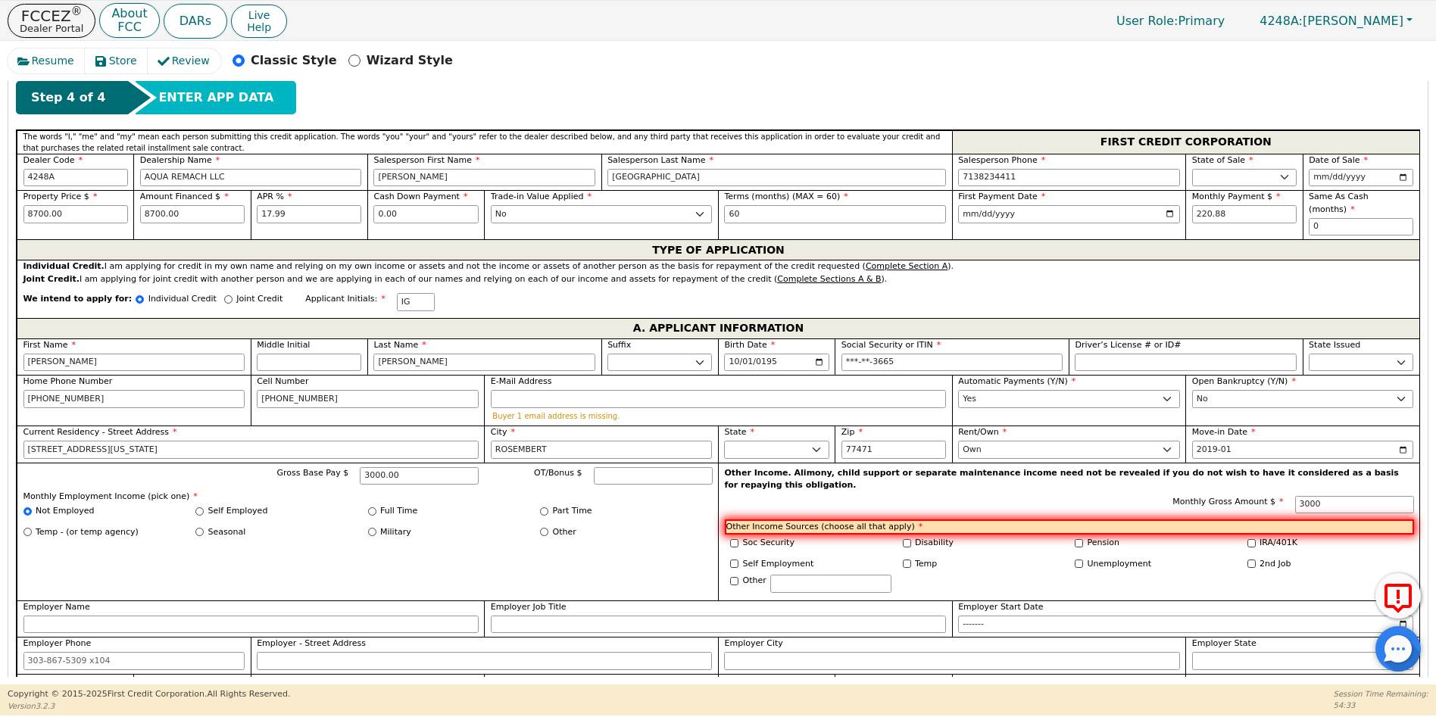
type input "3000.00"
click at [983, 558] on div "Temp" at bounding box center [983, 566] width 173 height 17
click at [732, 539] on input "Soc Security" at bounding box center [734, 543] width 8 height 8
checkbox input "true"
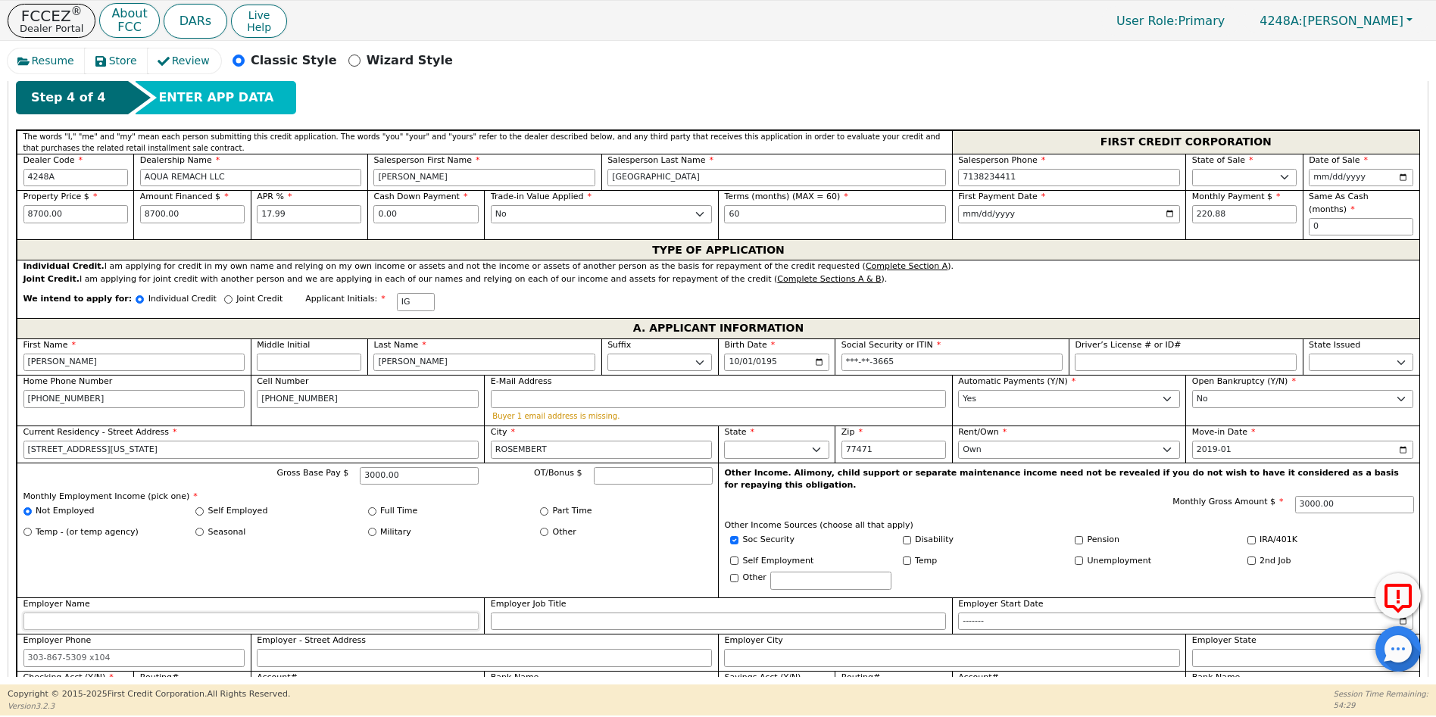
click at [48, 613] on input "Employer Name" at bounding box center [250, 622] width 455 height 18
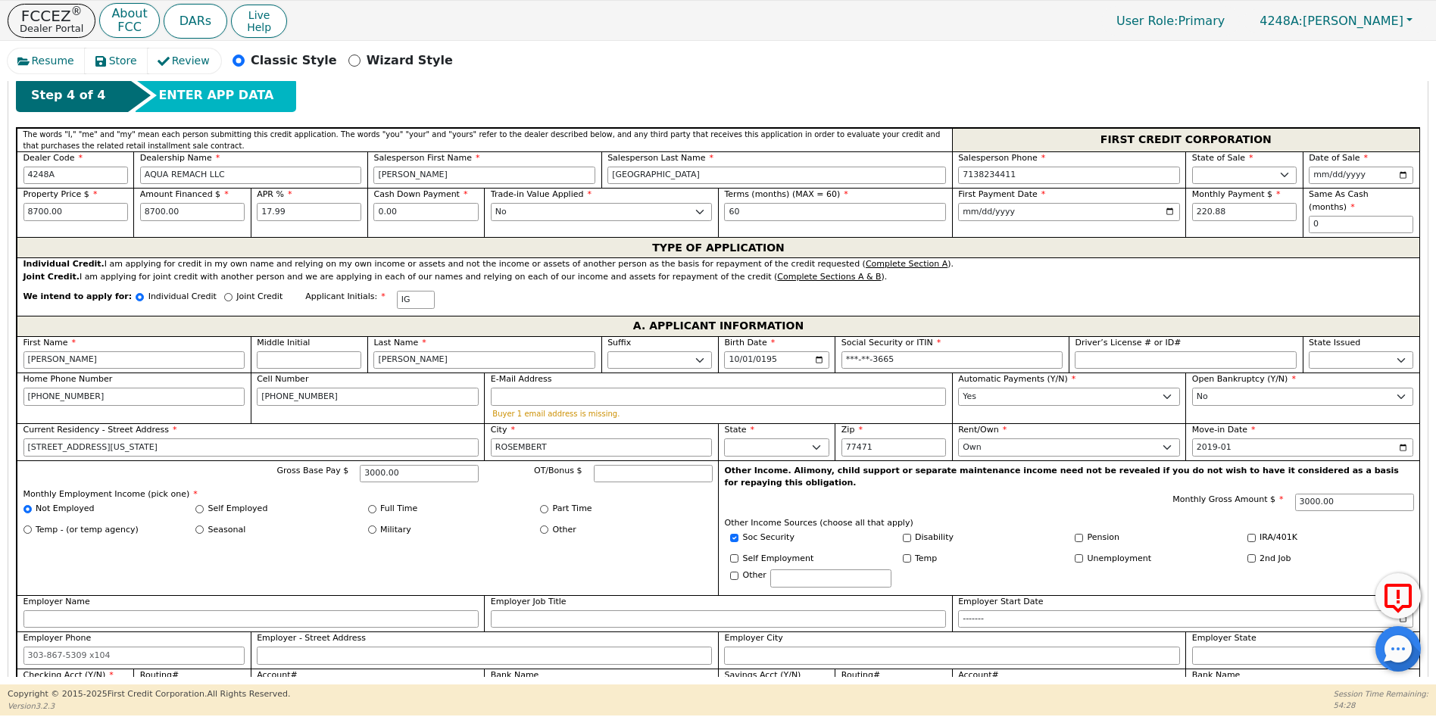
click at [40, 684] on select "Yes No" at bounding box center [75, 693] width 105 height 18
select select "y"
click at [23, 684] on select "Yes No" at bounding box center [75, 693] width 105 height 18
drag, startPoint x: 417, startPoint y: 460, endPoint x: 371, endPoint y: 462, distance: 46.3
click at [371, 465] on div "Gross Base Pay $ 3000.00" at bounding box center [364, 474] width 230 height 18
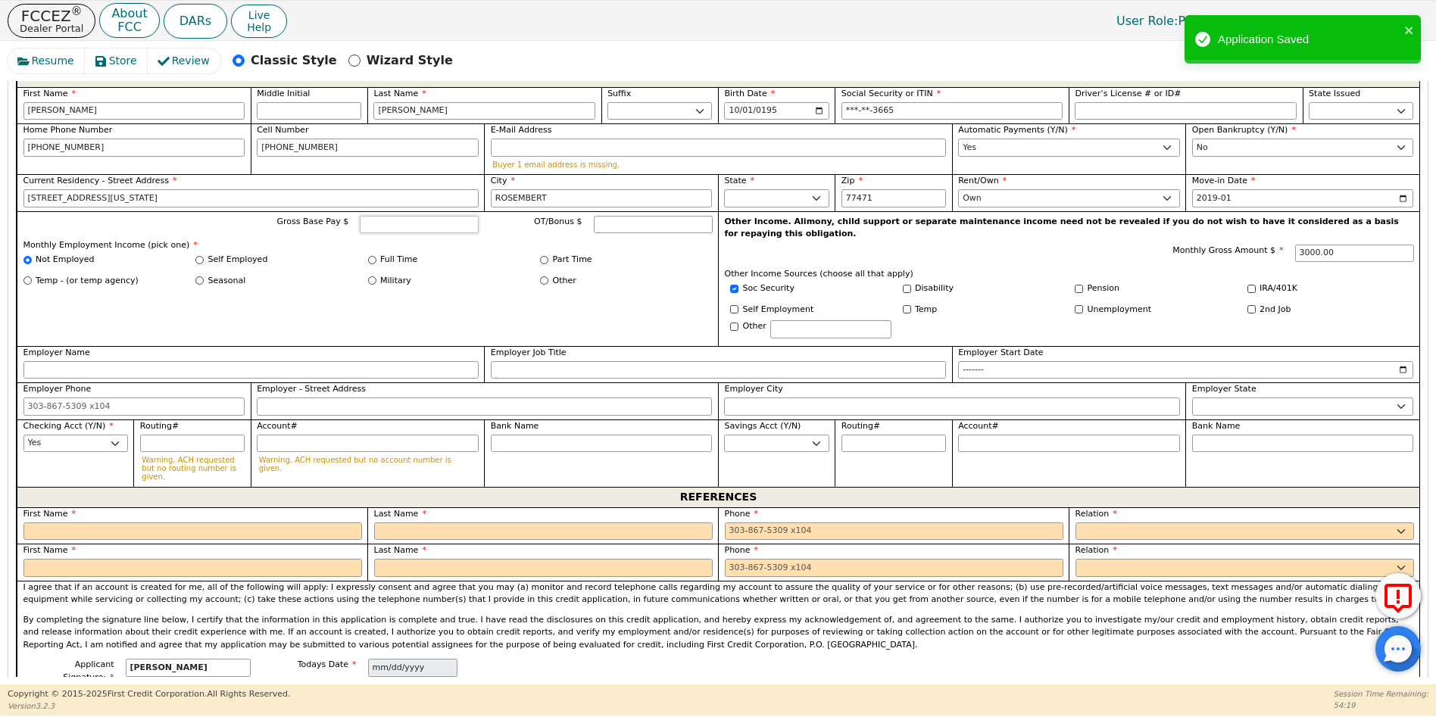
scroll to position [1041, 0]
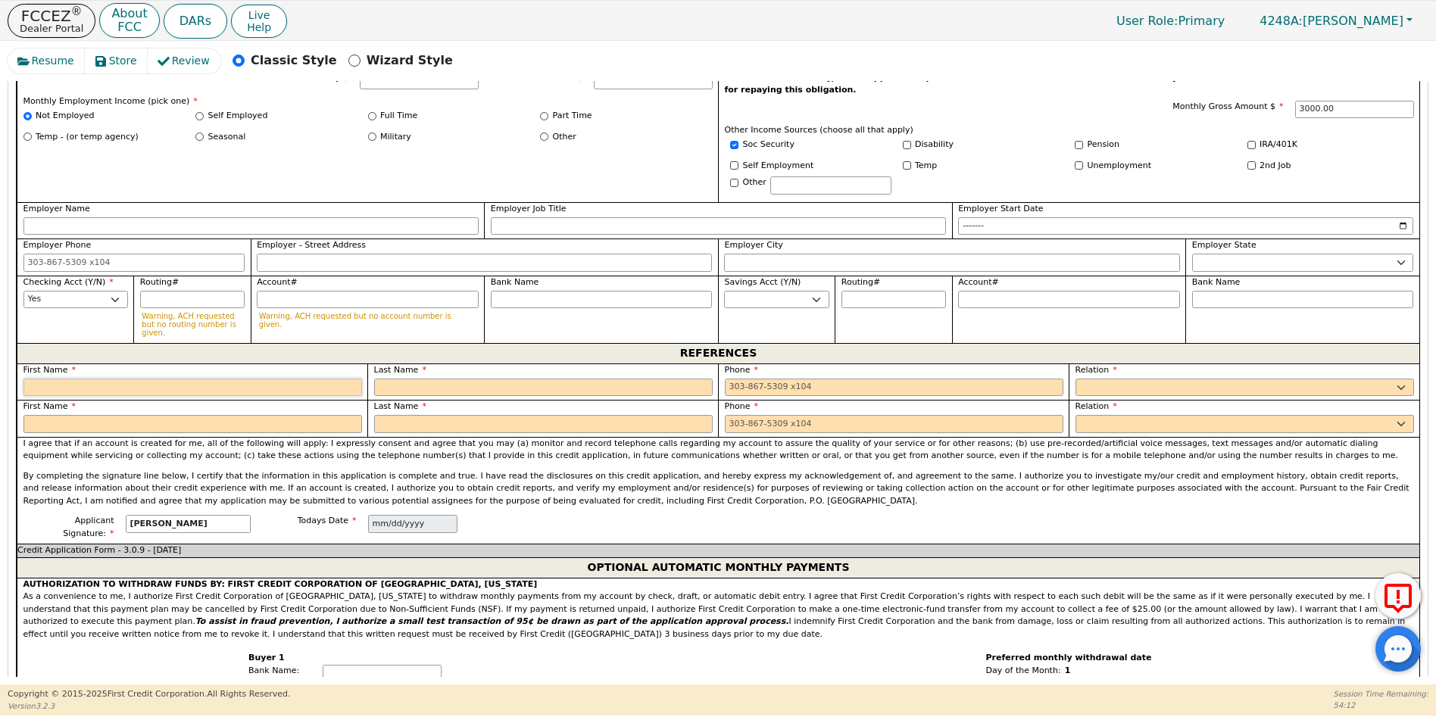
click at [73, 379] on input "text" at bounding box center [192, 388] width 339 height 18
type input "[PERSON_NAME]"
click at [409, 379] on input "text" at bounding box center [543, 388] width 339 height 18
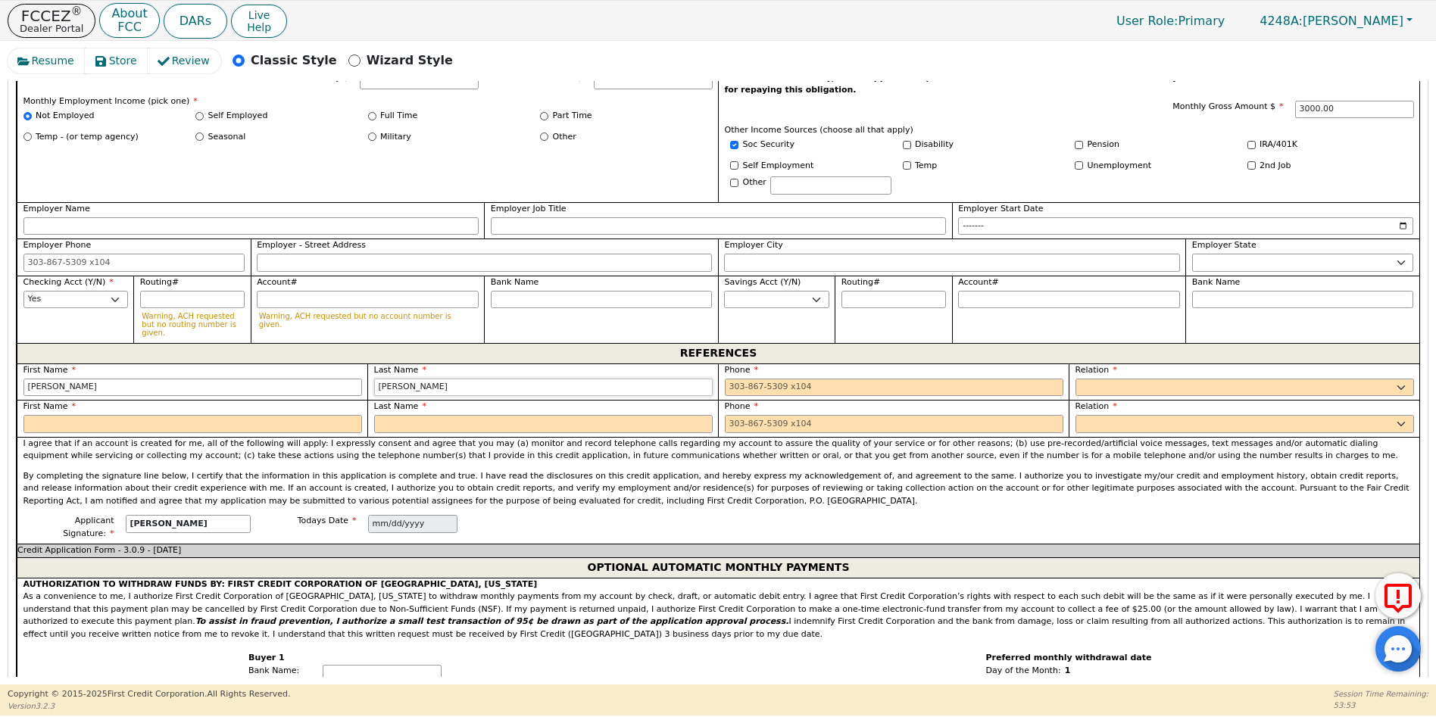
type input "[PERSON_NAME]"
click at [741, 379] on input "tel" at bounding box center [894, 388] width 339 height 18
type input "[PHONE_NUMBER]"
click at [1092, 379] on select "FATHER MOTHER SISTER BROTHER DAUGHTER SON CO-WORKER NEIGHBOR FRIEND COUSIN G-MO…" at bounding box center [1245, 388] width 339 height 18
select select "FRIEND"
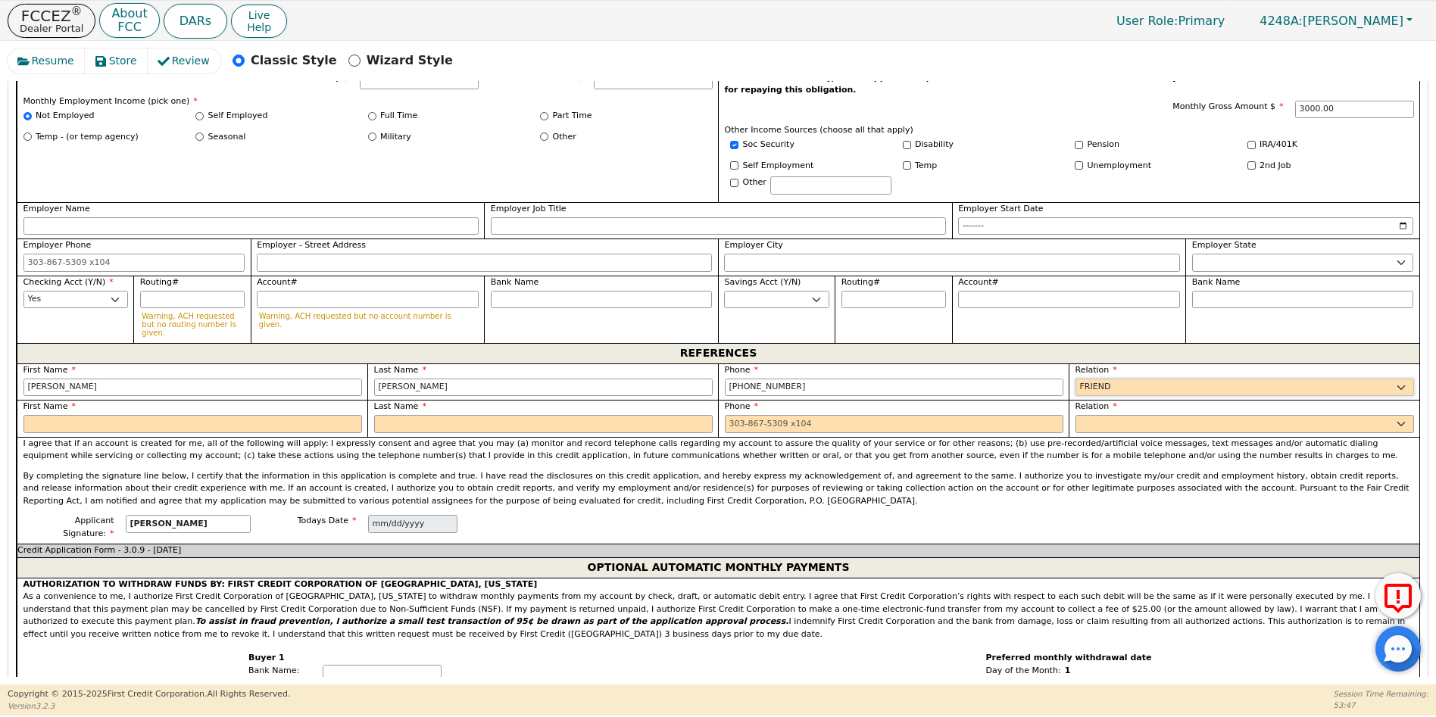
click at [1076, 379] on select "FATHER MOTHER SISTER BROTHER DAUGHTER SON CO-WORKER NEIGHBOR FRIEND COUSIN G-MO…" at bounding box center [1245, 388] width 339 height 18
click at [45, 415] on input "text" at bounding box center [192, 424] width 339 height 18
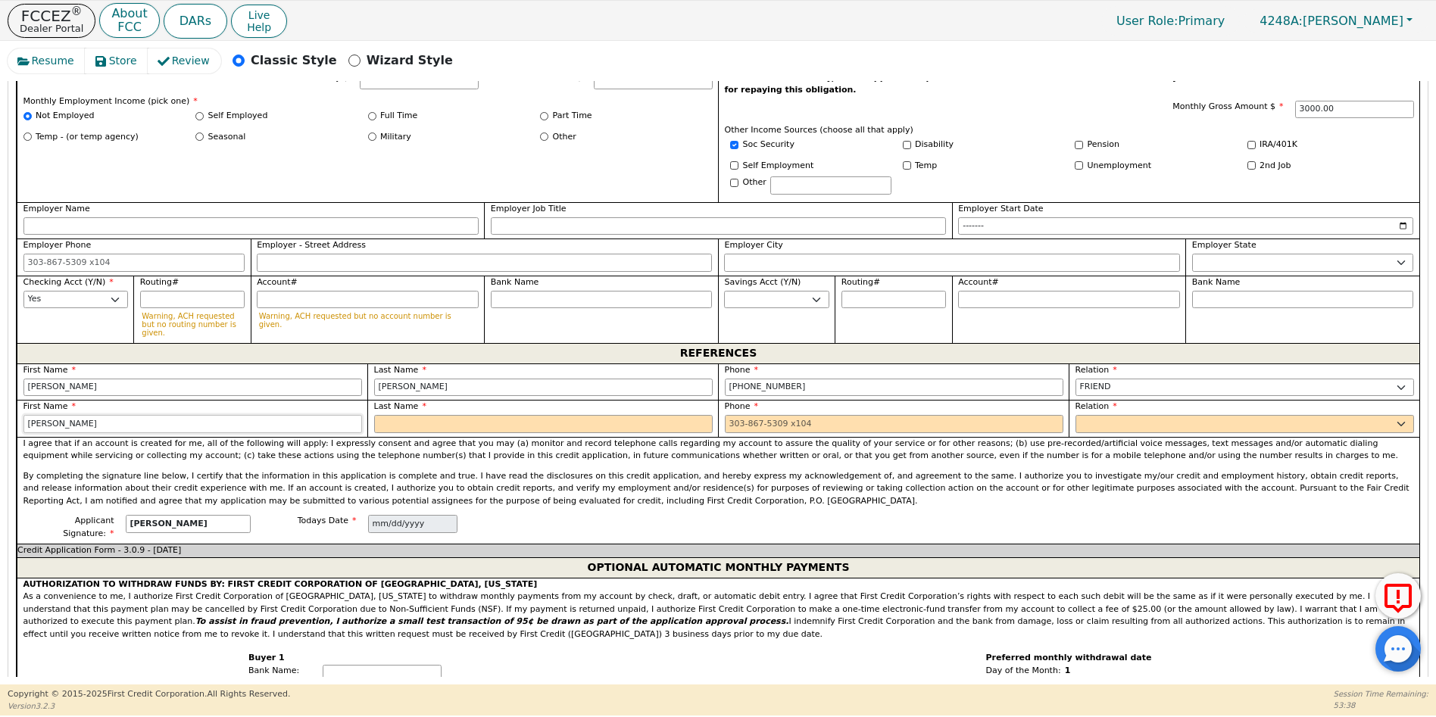
type input "[PERSON_NAME]"
click at [407, 415] on input "text" at bounding box center [543, 424] width 339 height 18
type input "[PERSON_NAME]"
click at [725, 415] on input "tel" at bounding box center [894, 424] width 339 height 18
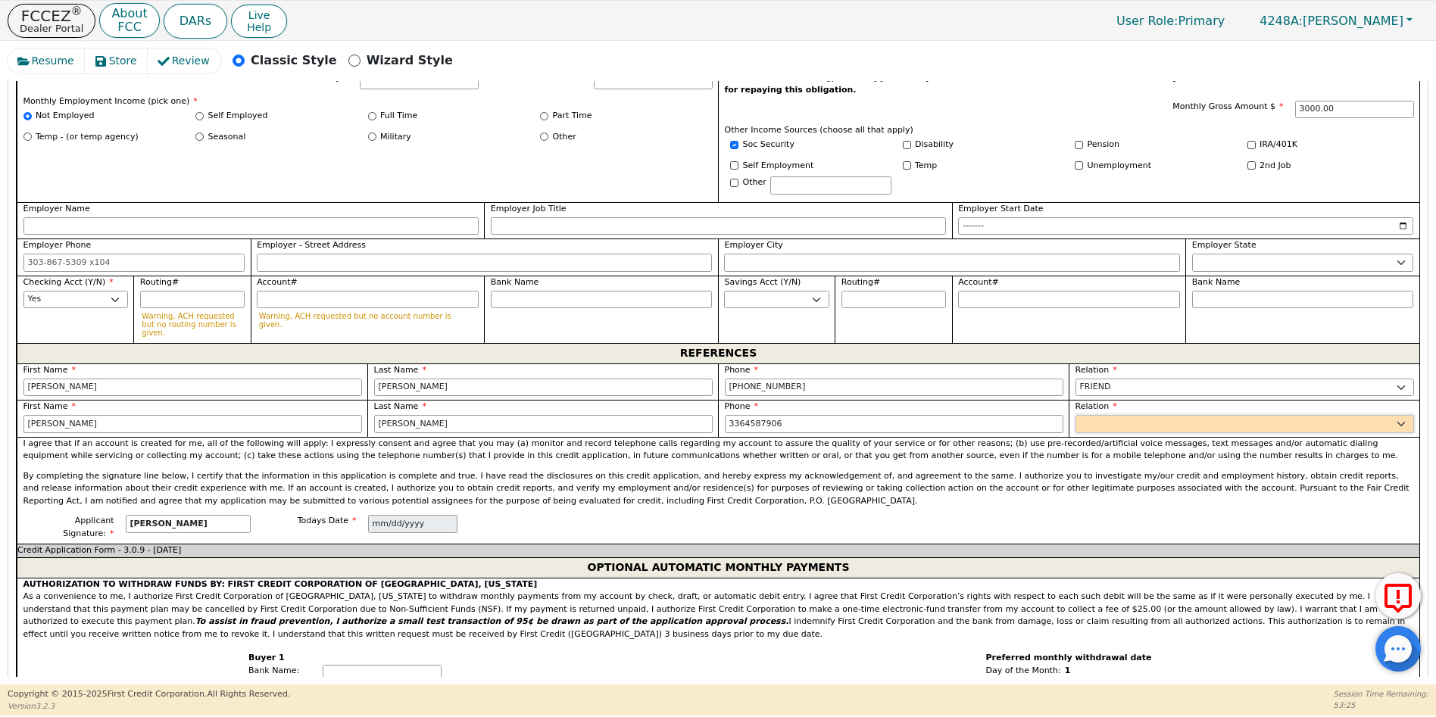
type input "[PHONE_NUMBER]"
click at [1108, 415] on select "FATHER MOTHER SISTER BROTHER DAUGHTER SON CO-WORKER NEIGHBOR FRIEND COUSIN G-MO…" at bounding box center [1245, 424] width 339 height 18
select select "FRIEND"
click at [1076, 415] on select "FATHER MOTHER SISTER BROTHER DAUGHTER SON CO-WORKER NEIGHBOR FRIEND COUSIN G-MO…" at bounding box center [1245, 424] width 339 height 18
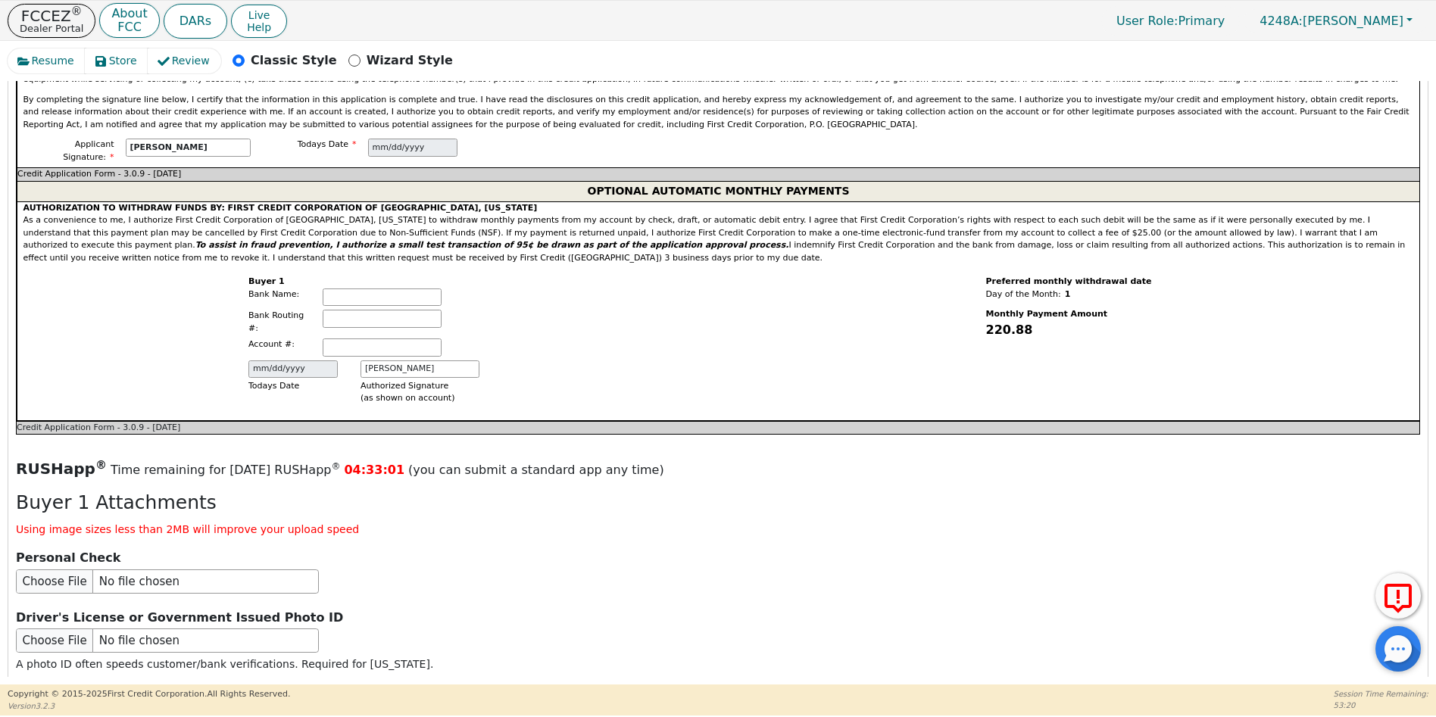
scroll to position [1717, 0]
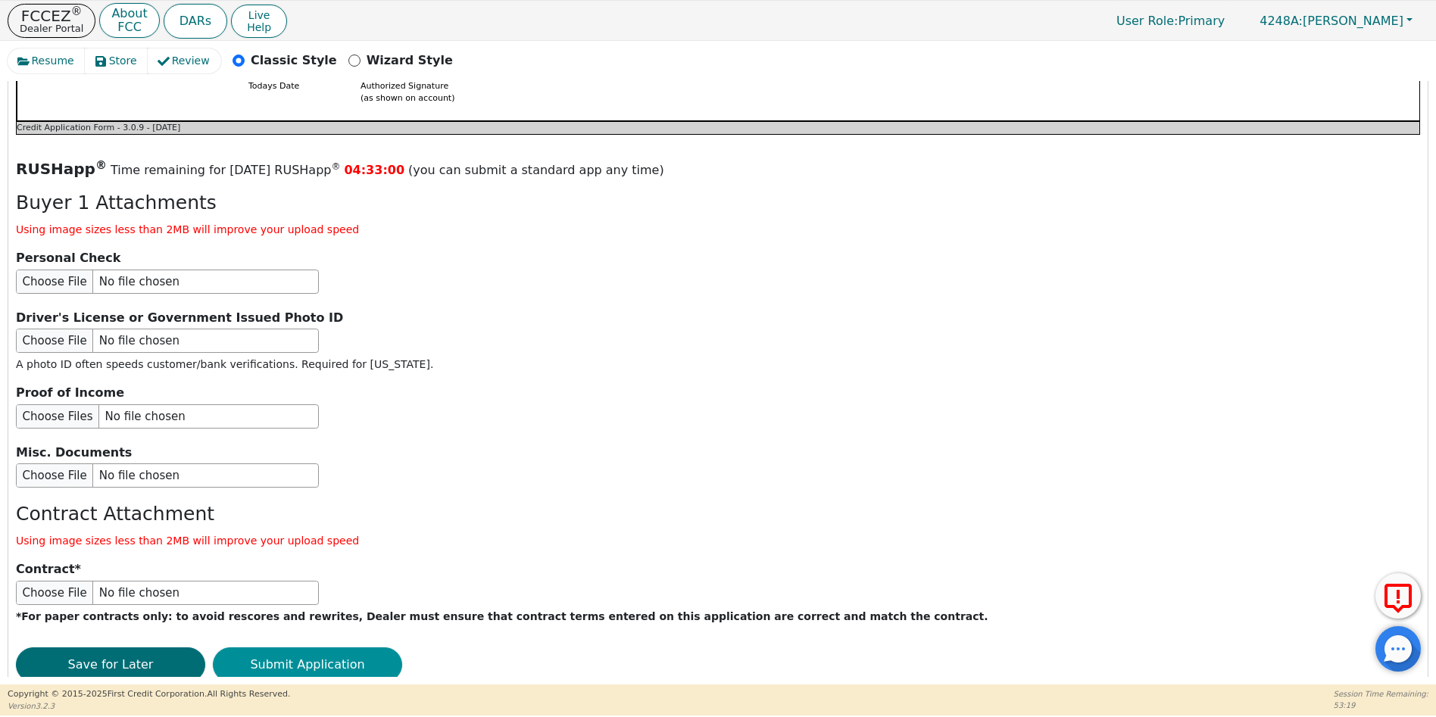
click at [333, 648] on button "Submit Application" at bounding box center [307, 665] width 189 height 35
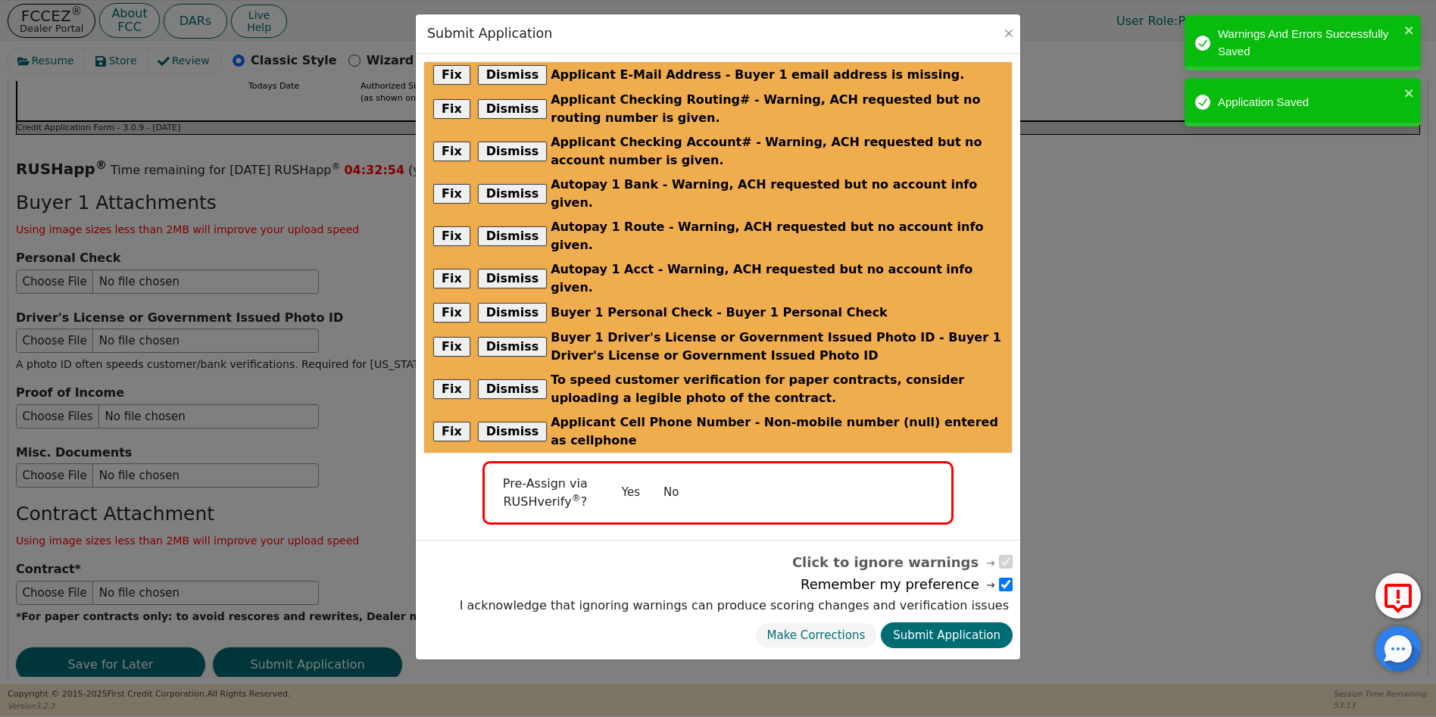
click at [663, 480] on button "No" at bounding box center [670, 493] width 39 height 27
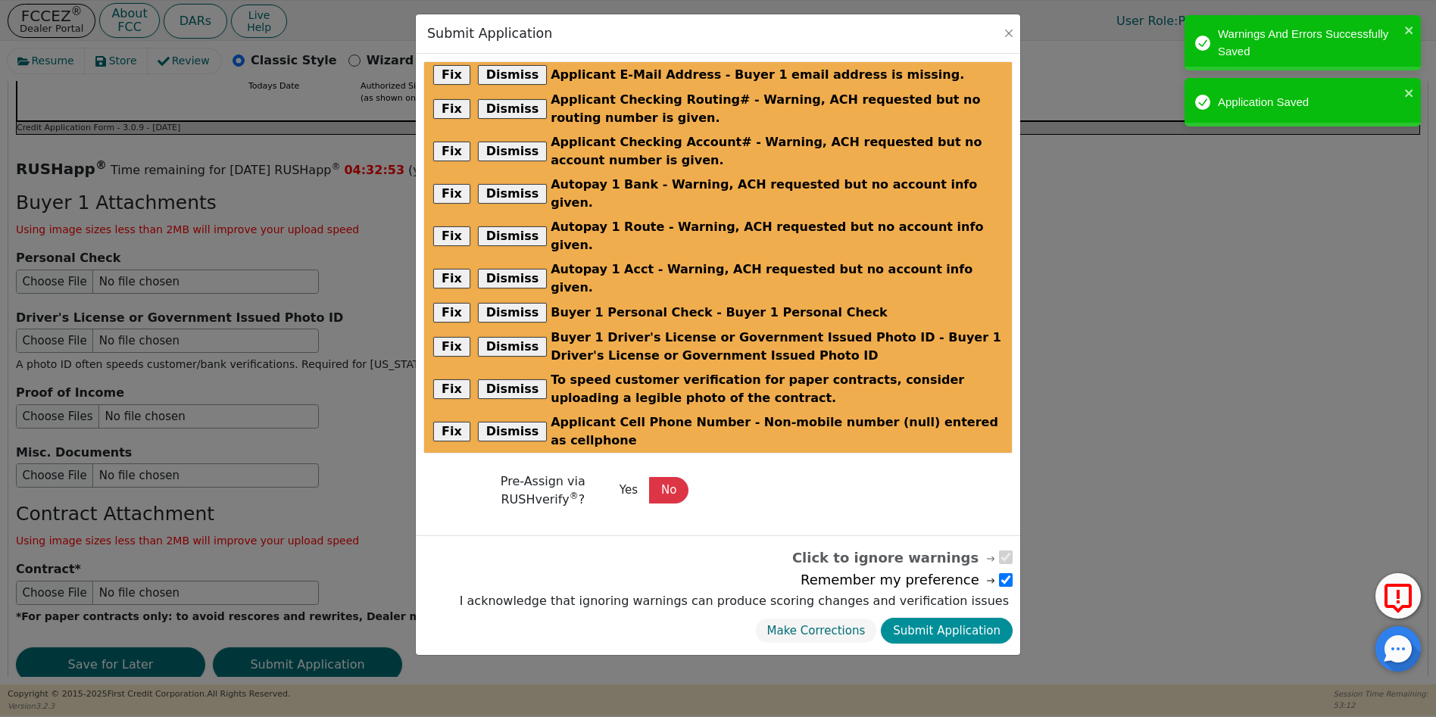
click at [967, 618] on button "Submit Application" at bounding box center [947, 631] width 132 height 27
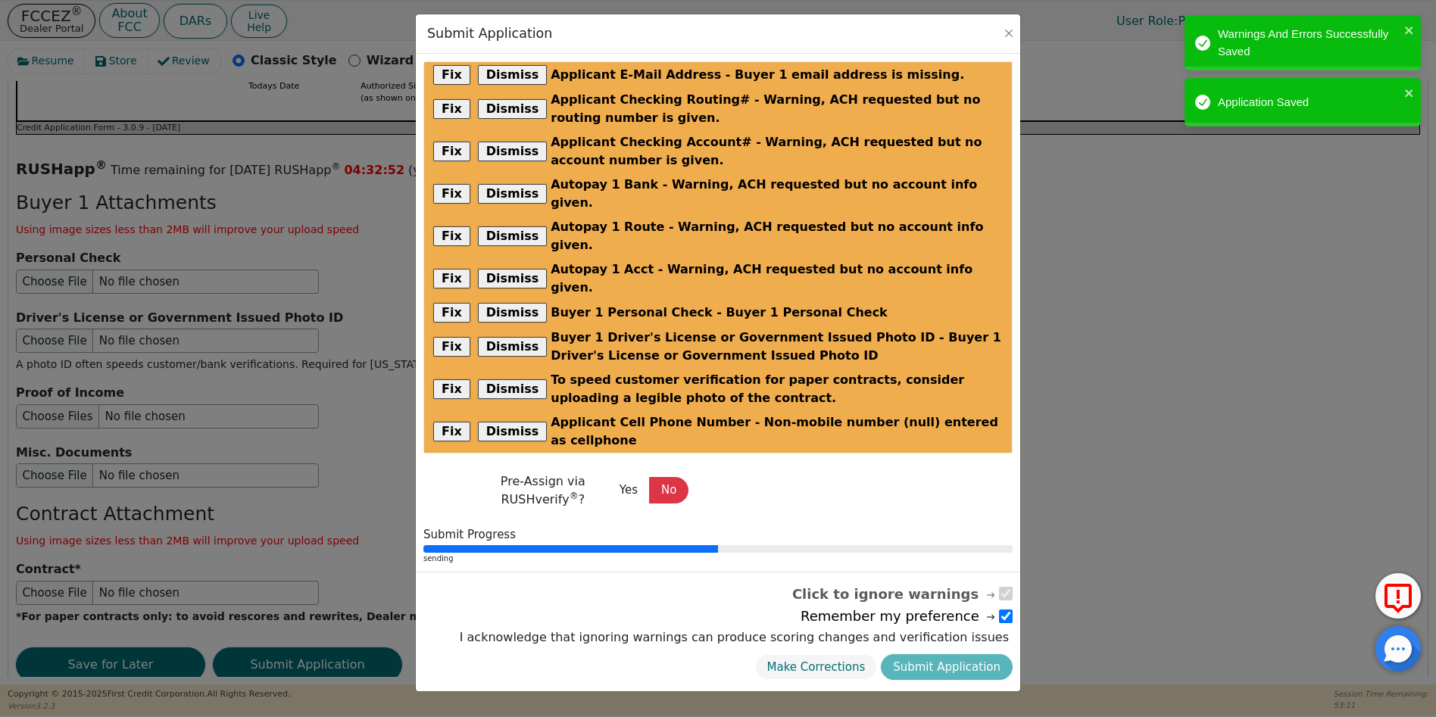
radio input "false"
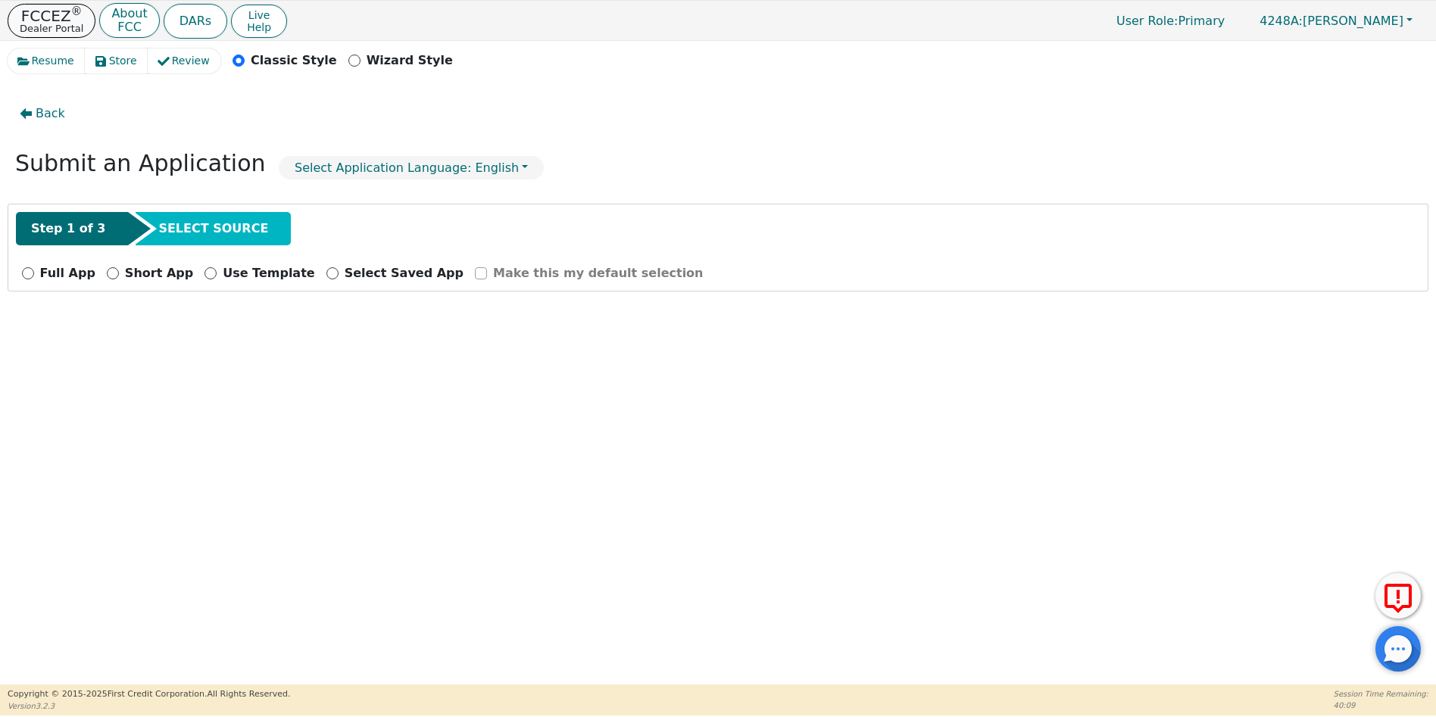
click at [49, 15] on p "FCCEZ ®" at bounding box center [52, 15] width 64 height 15
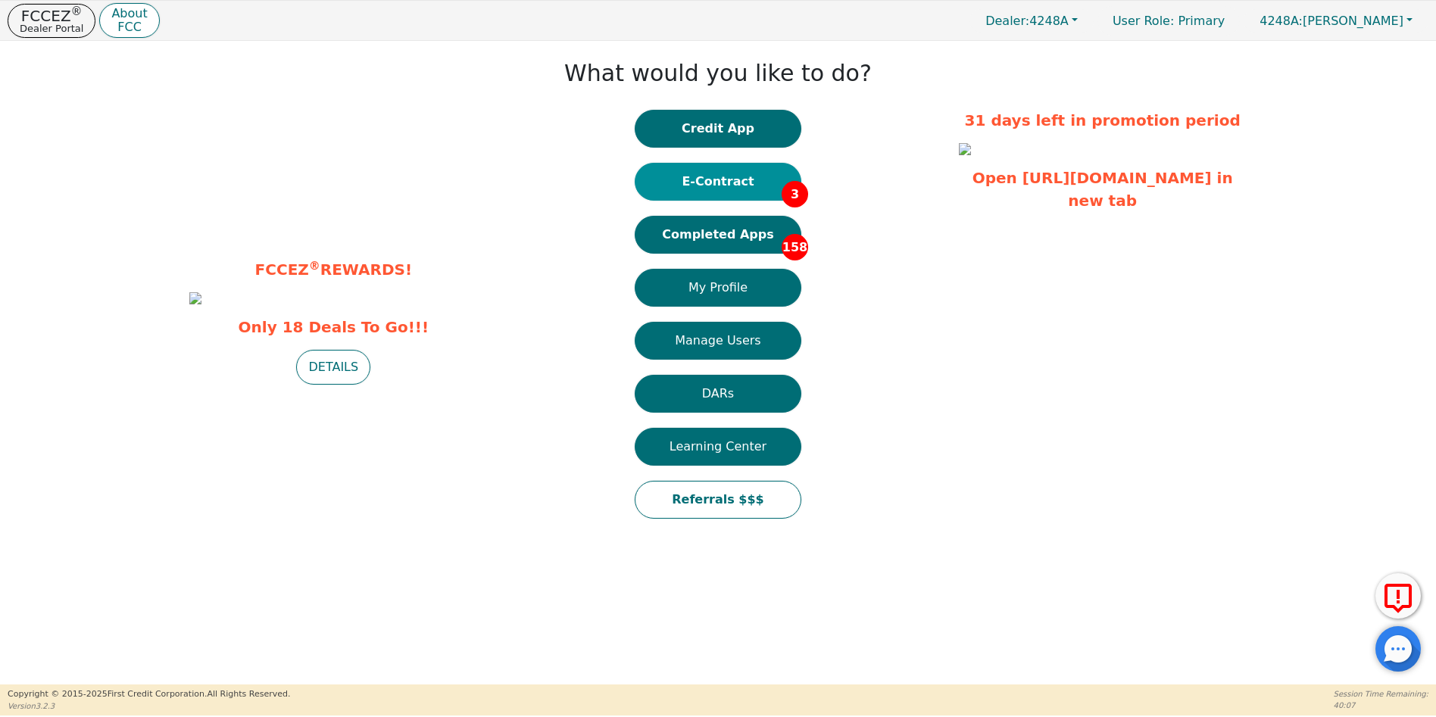
click at [674, 177] on button "E-Contract 3" at bounding box center [718, 182] width 167 height 38
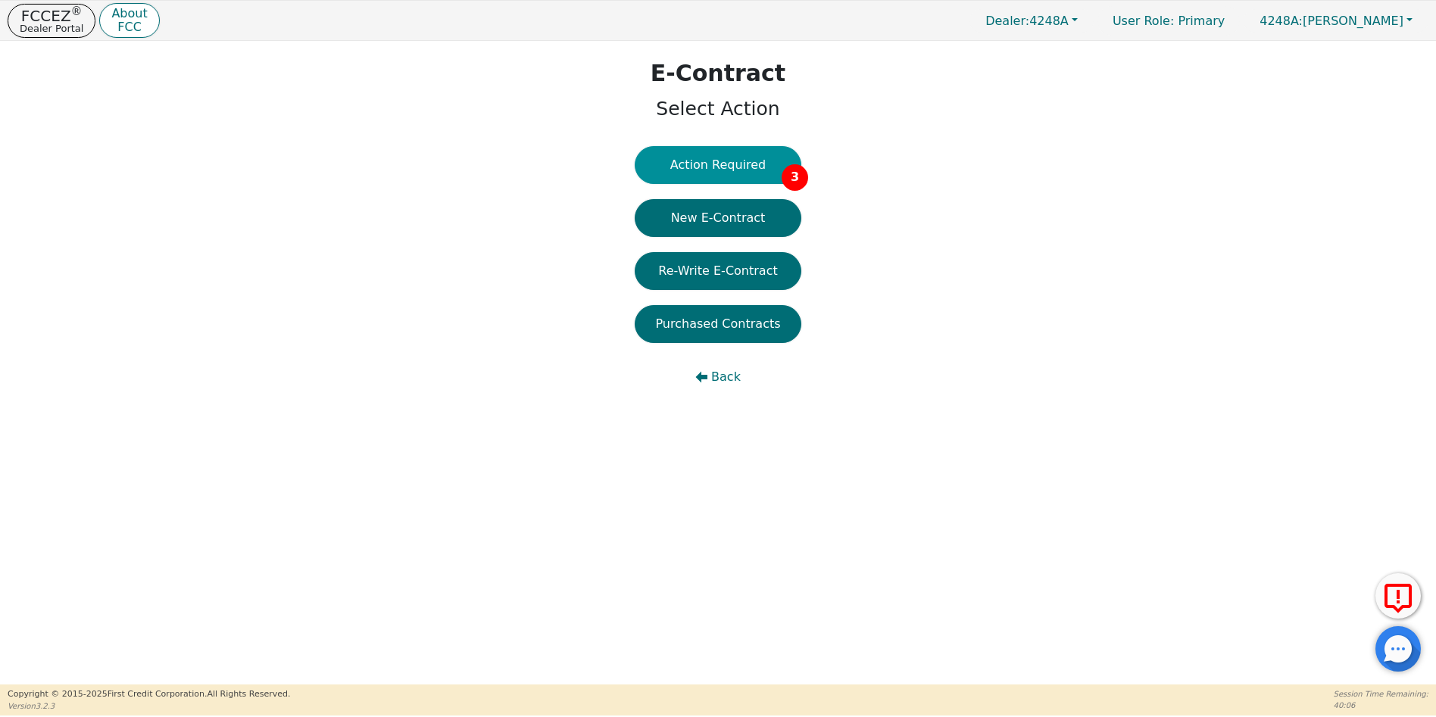
click at [739, 175] on button "Action Required 3" at bounding box center [718, 165] width 167 height 38
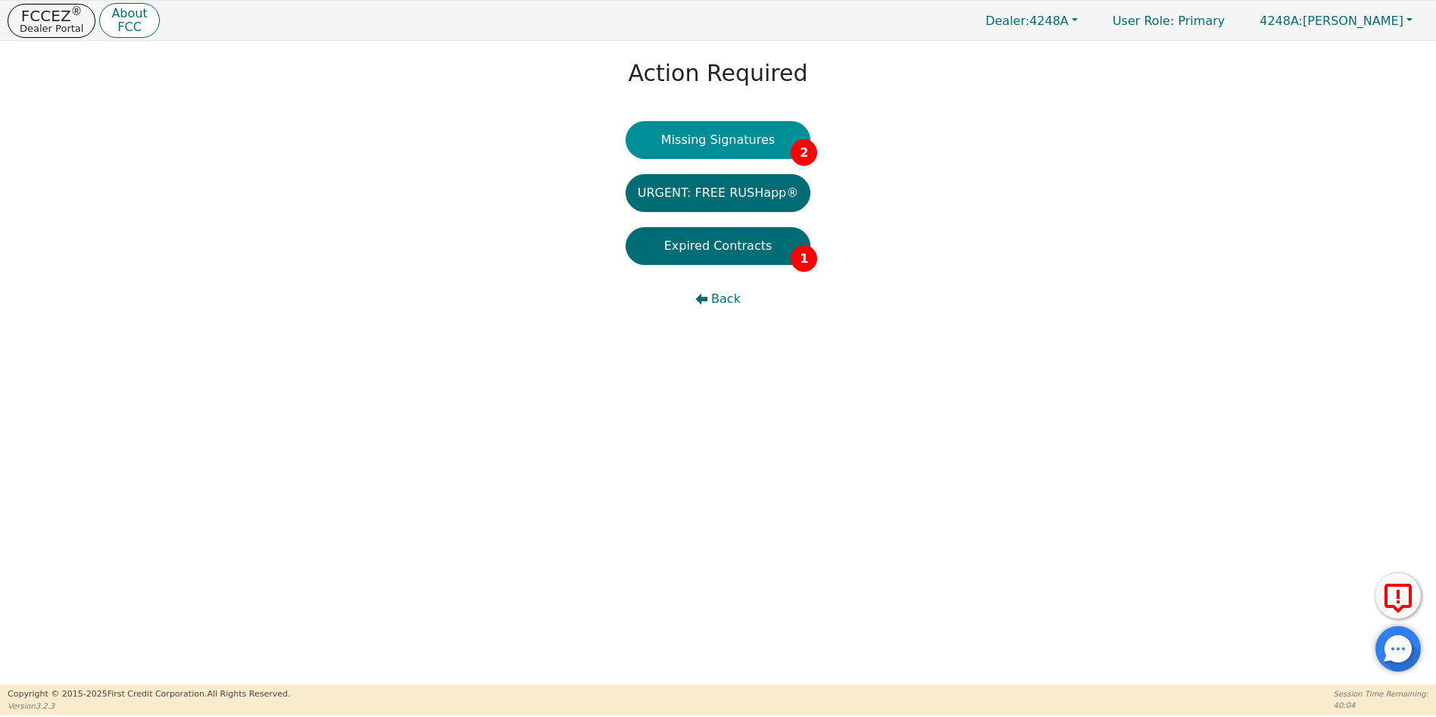
click at [717, 142] on button "Missing Signatures 2" at bounding box center [719, 140] width 186 height 38
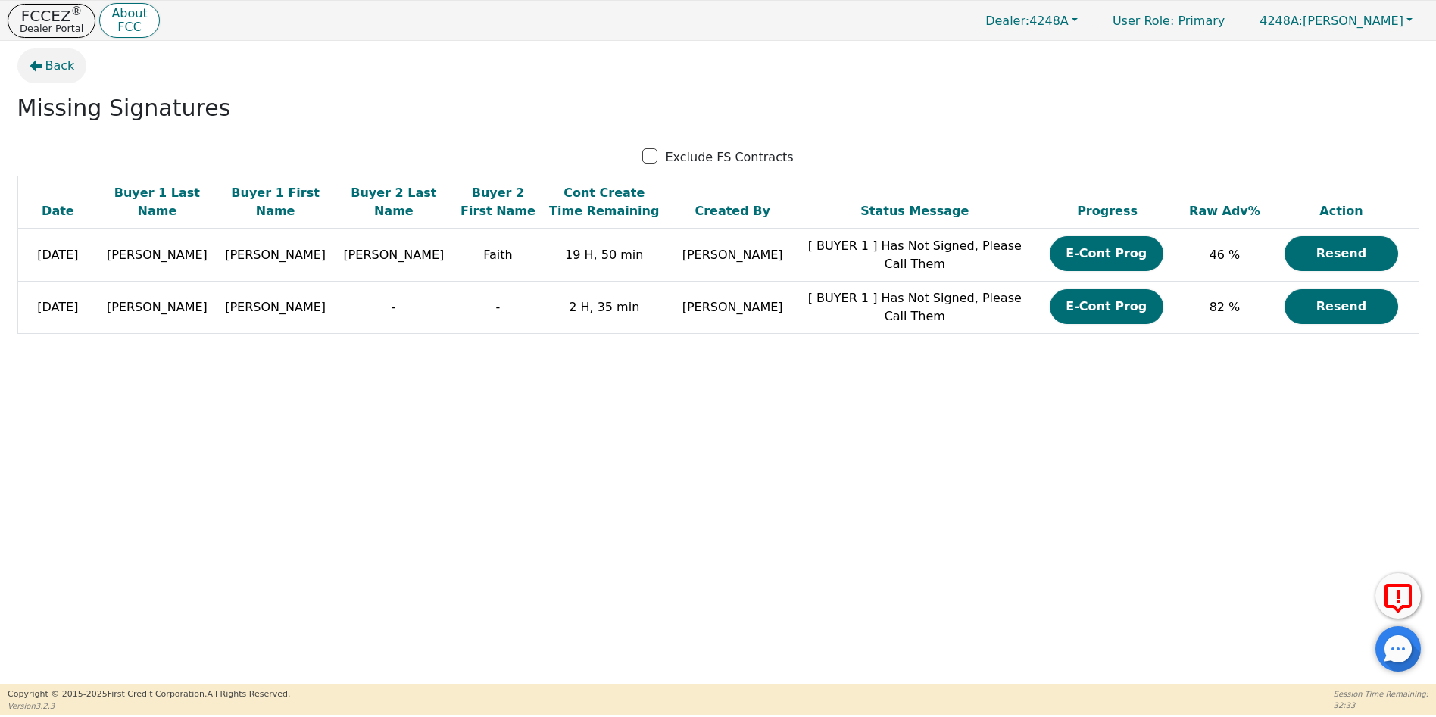
click at [63, 64] on span "Back" at bounding box center [60, 66] width 30 height 18
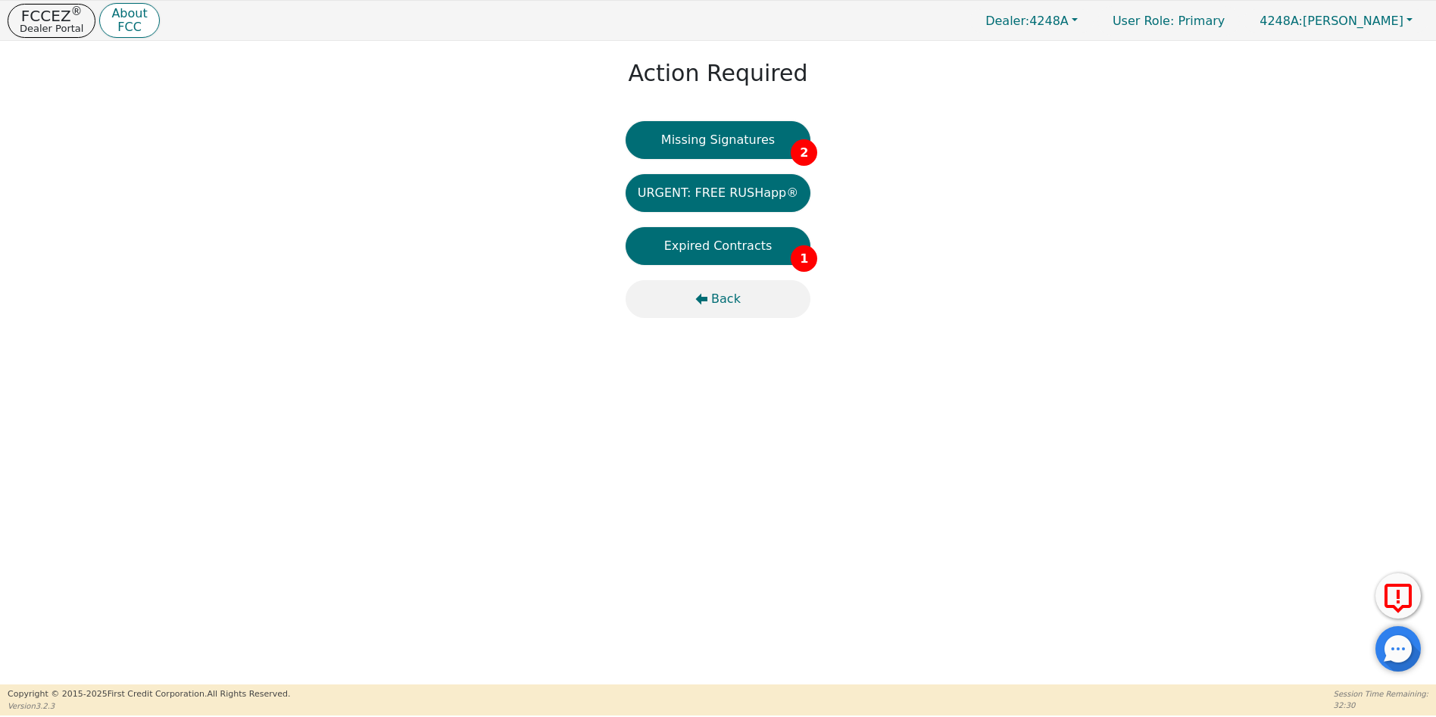
click at [728, 302] on span "Back" at bounding box center [726, 299] width 30 height 18
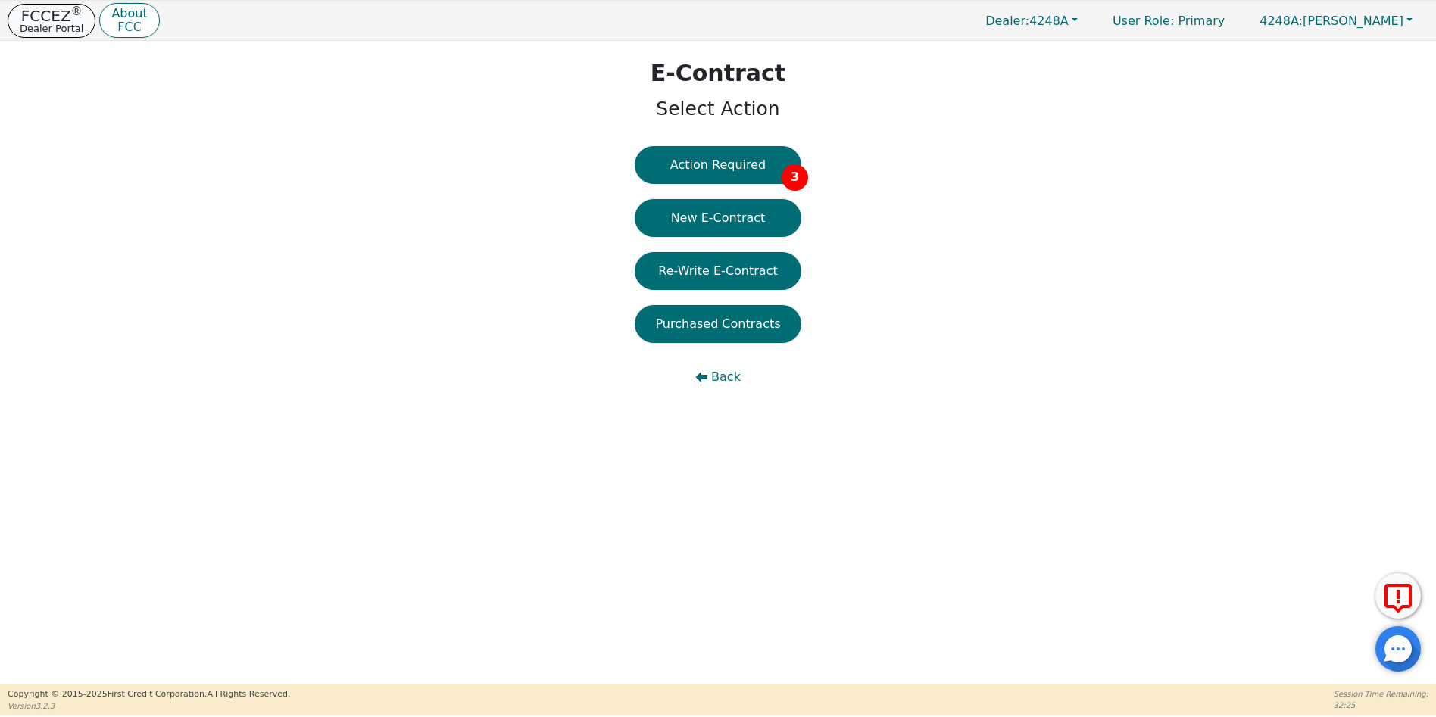
click at [57, 13] on p "FCCEZ ®" at bounding box center [52, 15] width 64 height 15
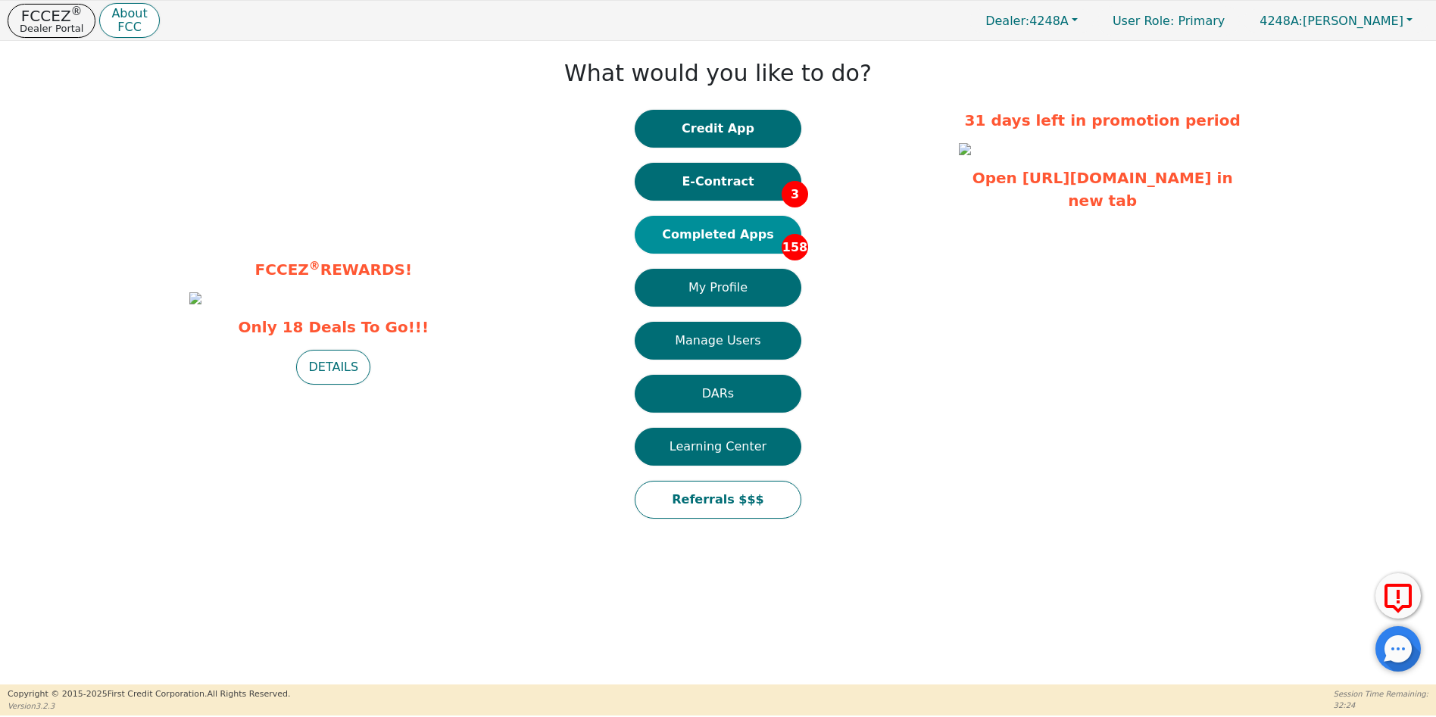
click at [767, 241] on button "Completed Apps 158" at bounding box center [718, 235] width 167 height 38
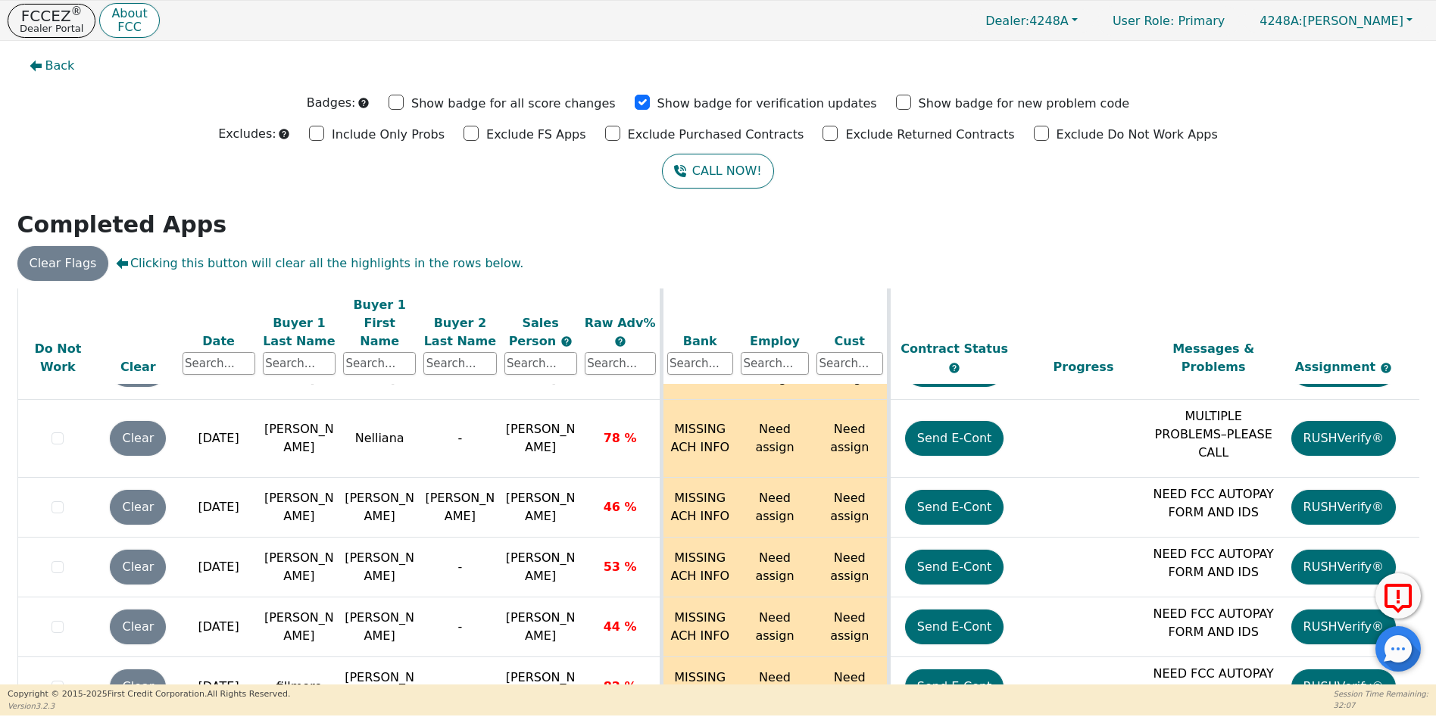
scroll to position [6888, 0]
click at [1425, 623] on div "Back Badges: Show badge for all score changes Show badge for verification updat…" at bounding box center [718, 363] width 1436 height 644
drag, startPoint x: 1417, startPoint y: 626, endPoint x: 1164, endPoint y: 573, distance: 257.6
click at [1418, 613] on div "ALL VALUES ON THIS PAGE ARE UPDATED IN REAL TIME VERIFICATION STATUS Do Not Wor…" at bounding box center [718, 506] width 1414 height 434
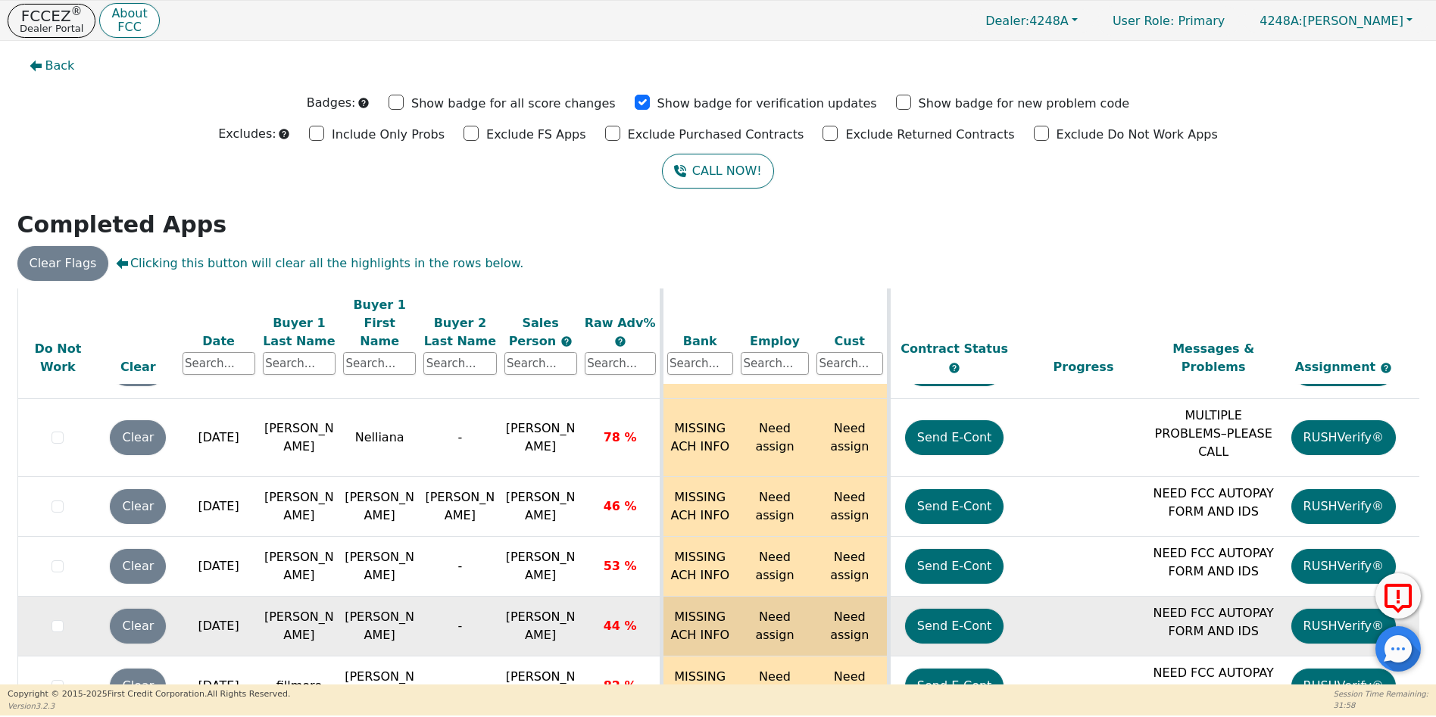
click at [325, 597] on td "[PERSON_NAME]" at bounding box center [299, 627] width 80 height 60
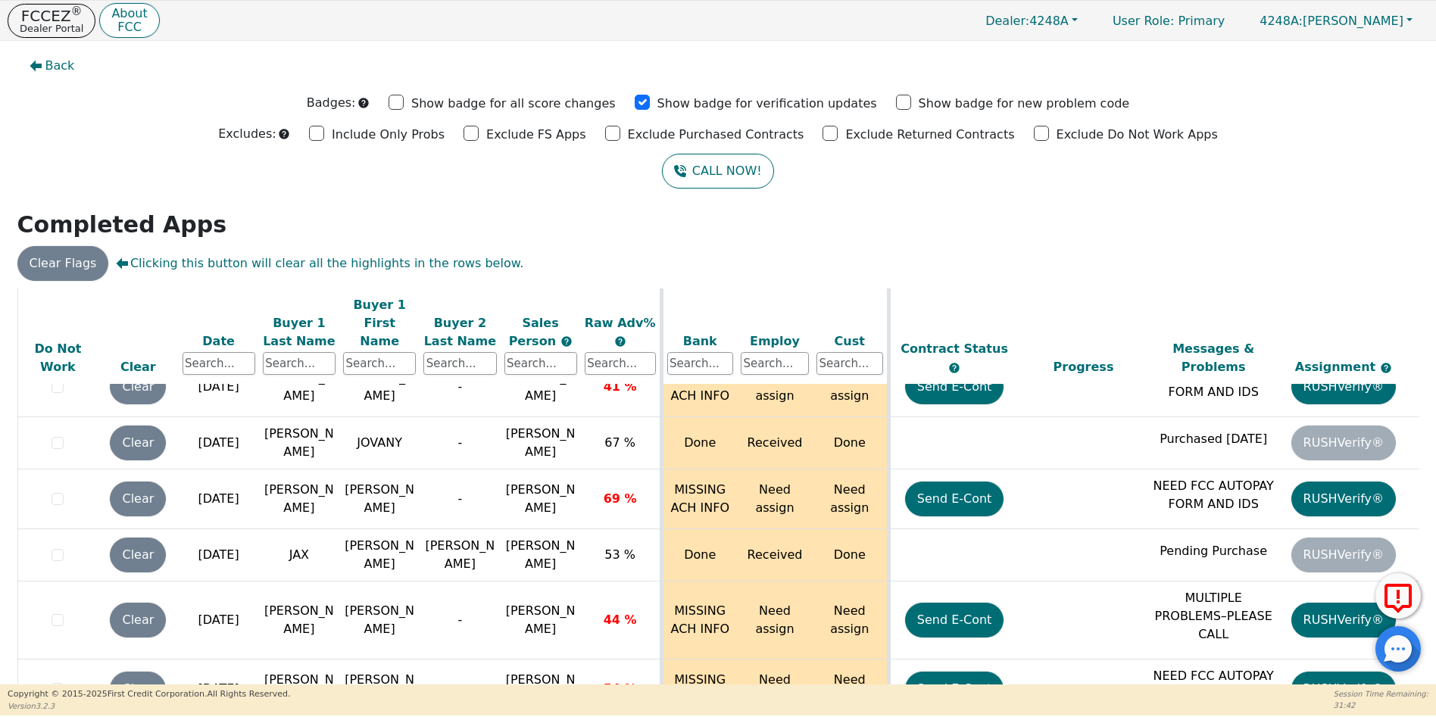
scroll to position [6373, 0]
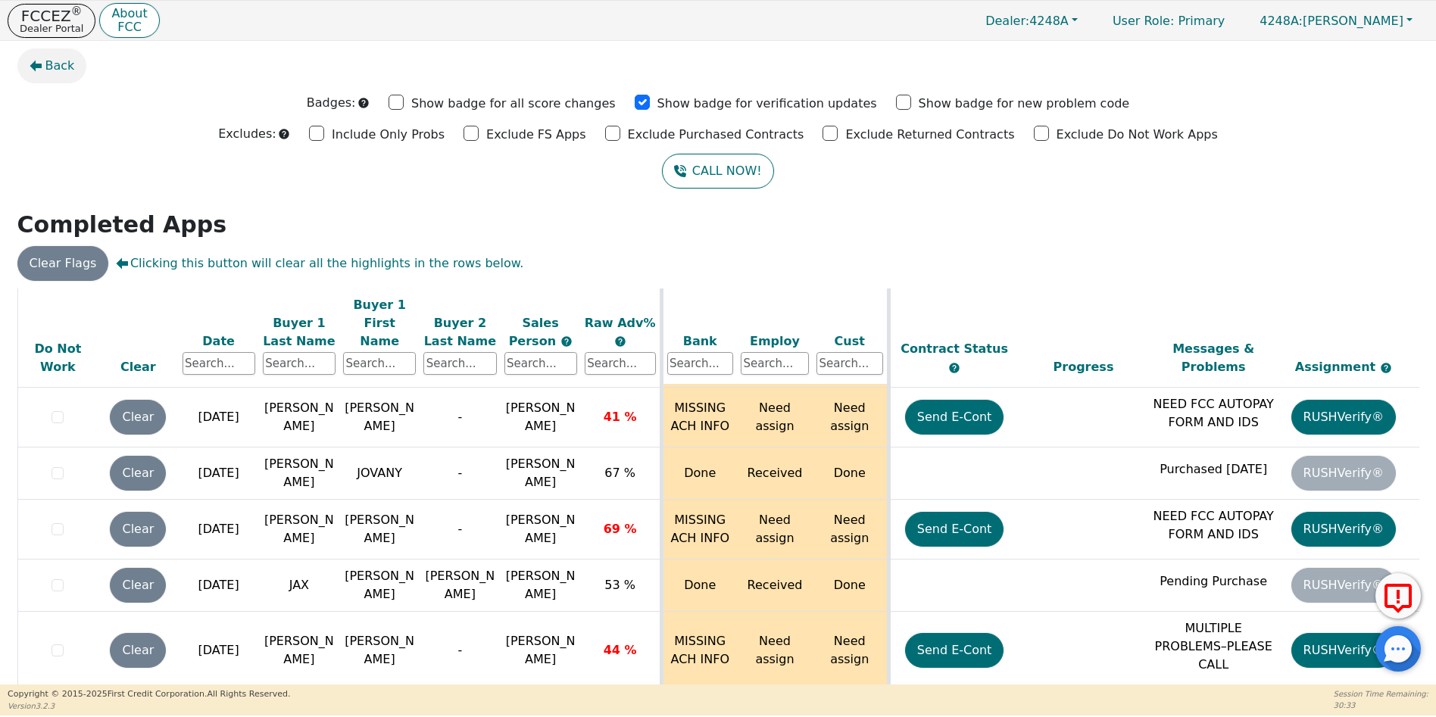
click at [53, 60] on span "Back" at bounding box center [60, 66] width 30 height 18
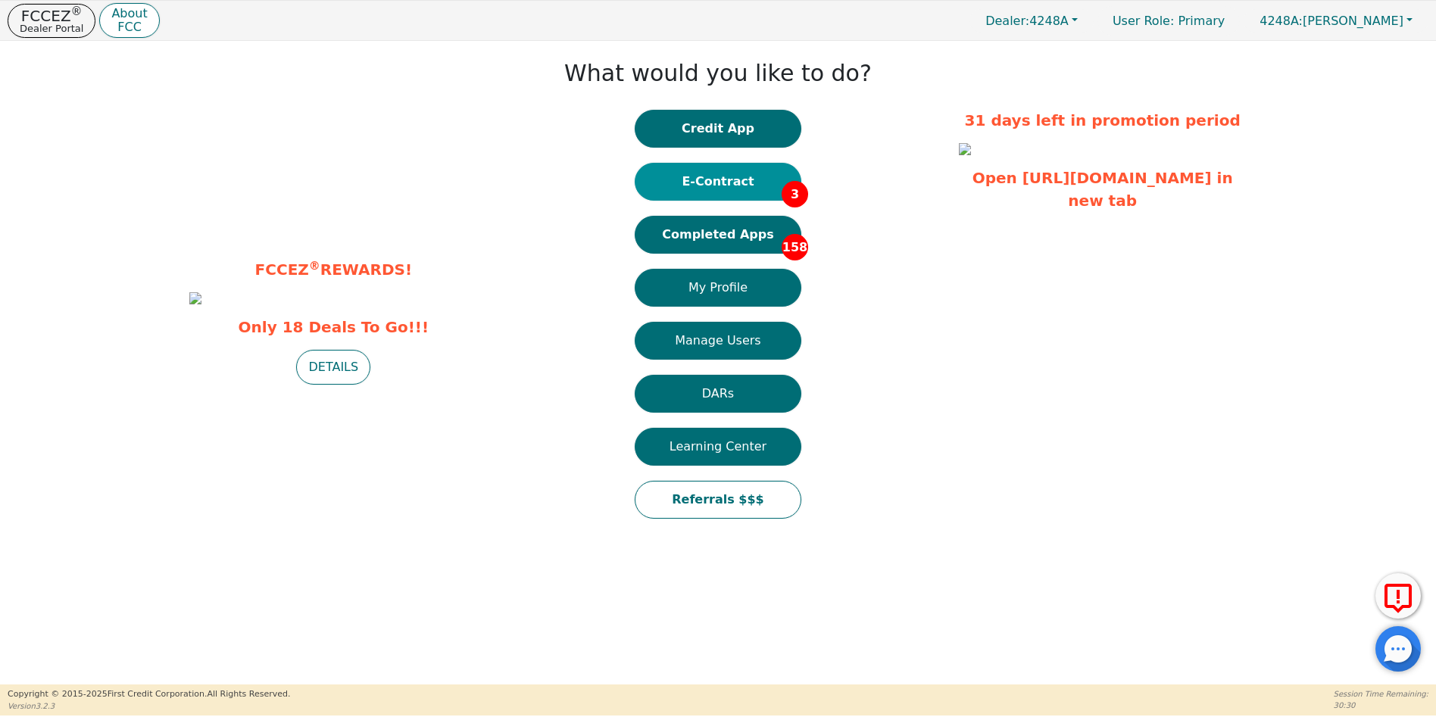
click at [742, 182] on button "E-Contract 3" at bounding box center [718, 182] width 167 height 38
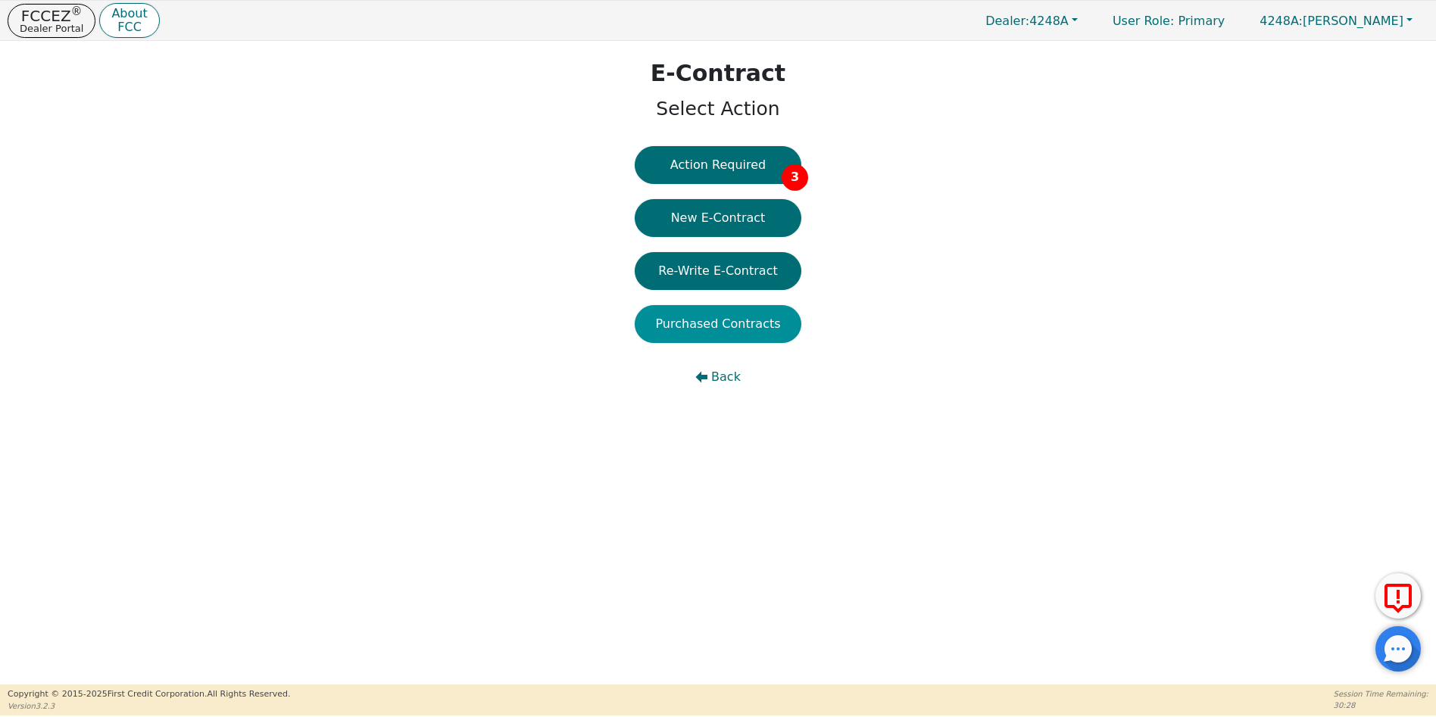
click at [724, 325] on button "Purchased Contracts" at bounding box center [718, 324] width 167 height 38
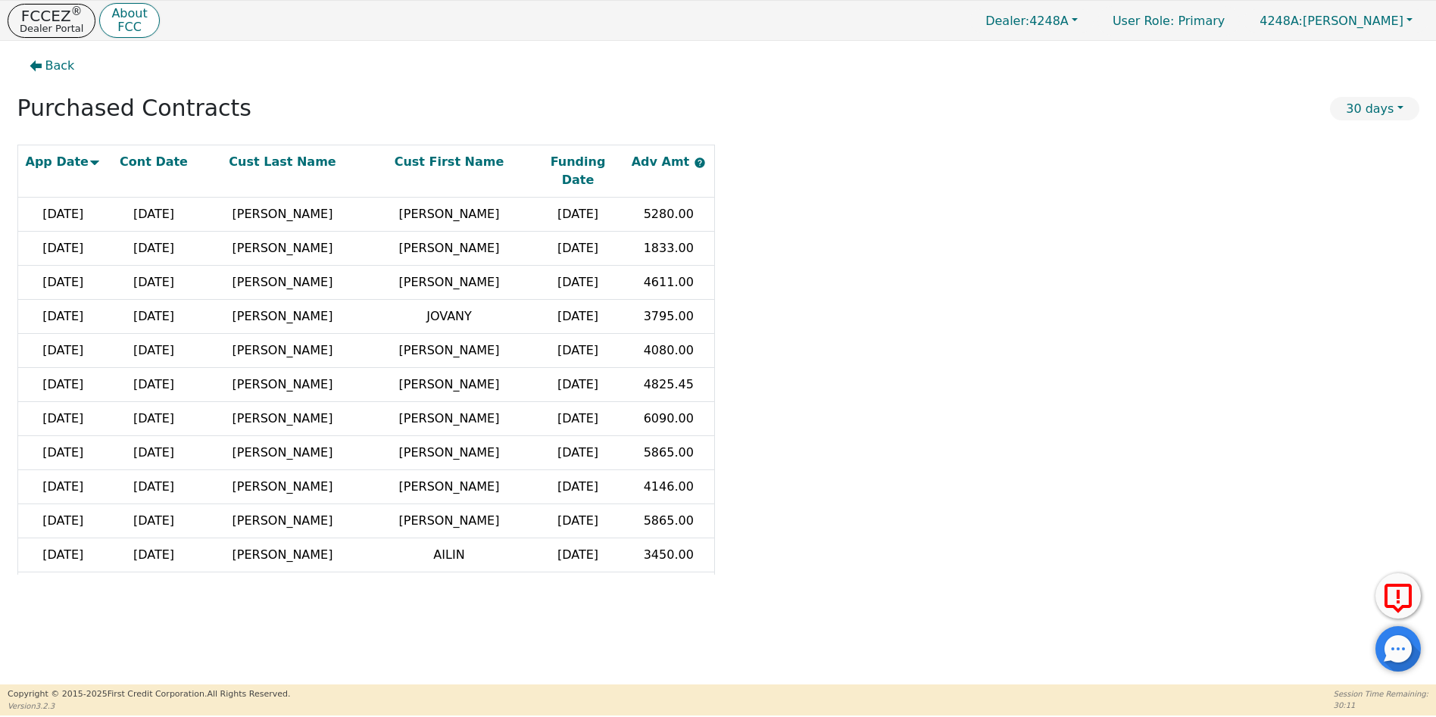
drag, startPoint x: 719, startPoint y: 192, endPoint x: 726, endPoint y: 168, distance: 25.2
click at [726, 168] on div "App Date Cont Date Cust Last Name Cust First Name Funding Date Adv Amt [DATE] […" at bounding box center [718, 360] width 1402 height 430
